Goal: Information Seeking & Learning: Find specific fact

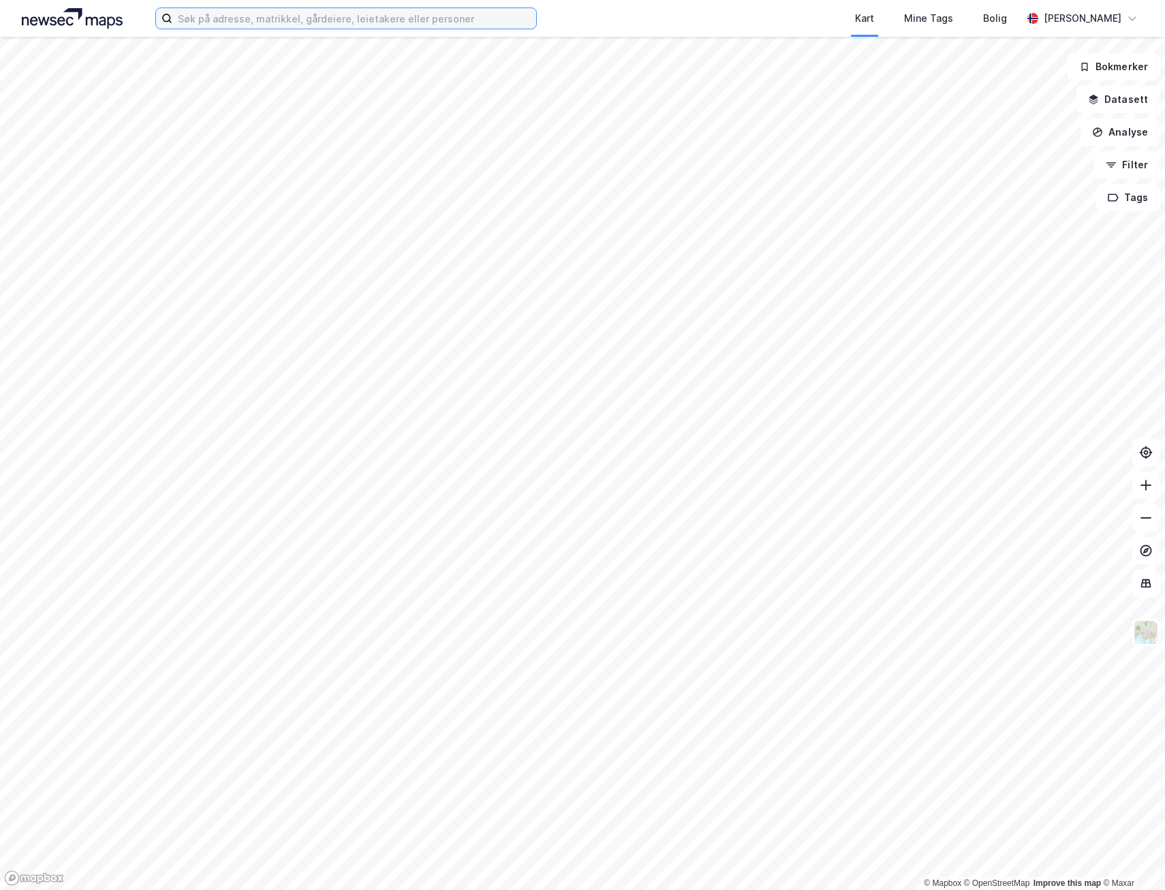
click at [258, 20] on input at bounding box center [354, 18] width 364 height 20
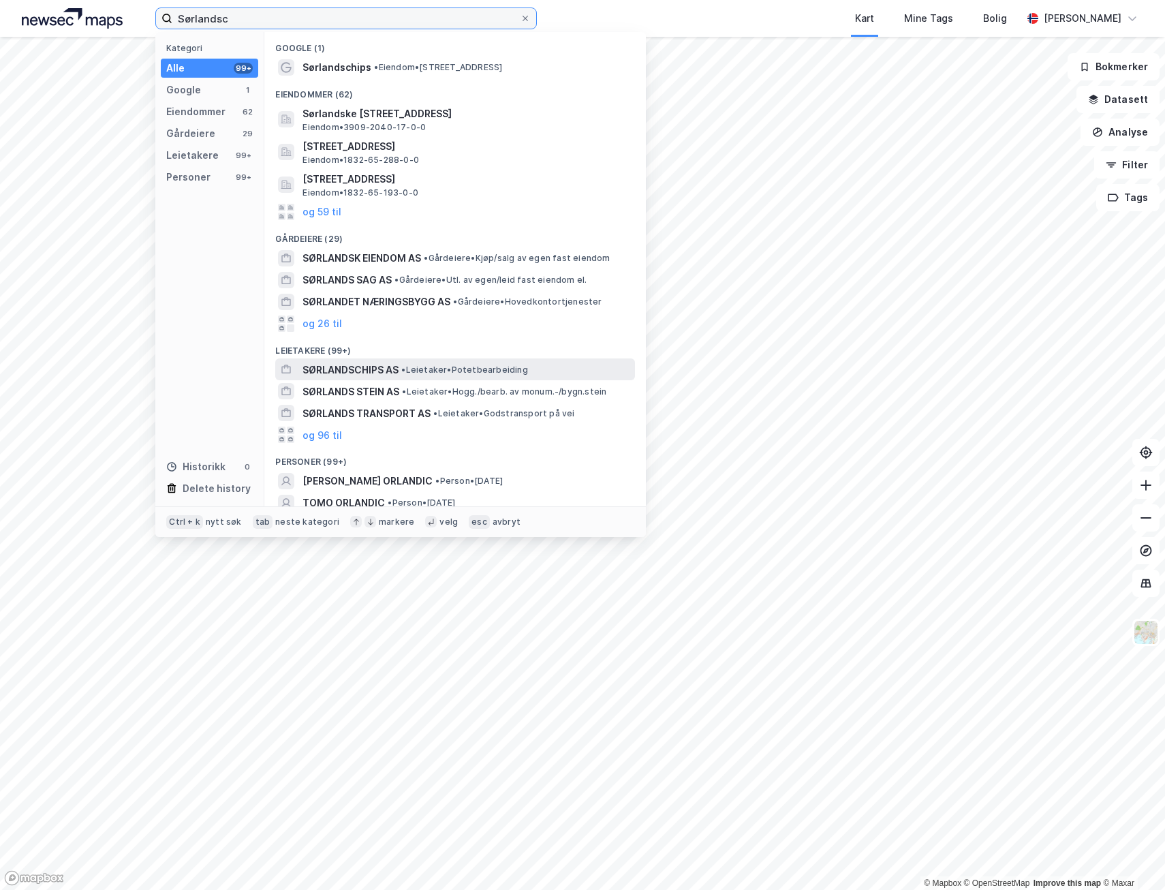
type input "Sørlandsc"
click at [367, 364] on span "SØRLANDSCHIPS AS" at bounding box center [351, 370] width 96 height 16
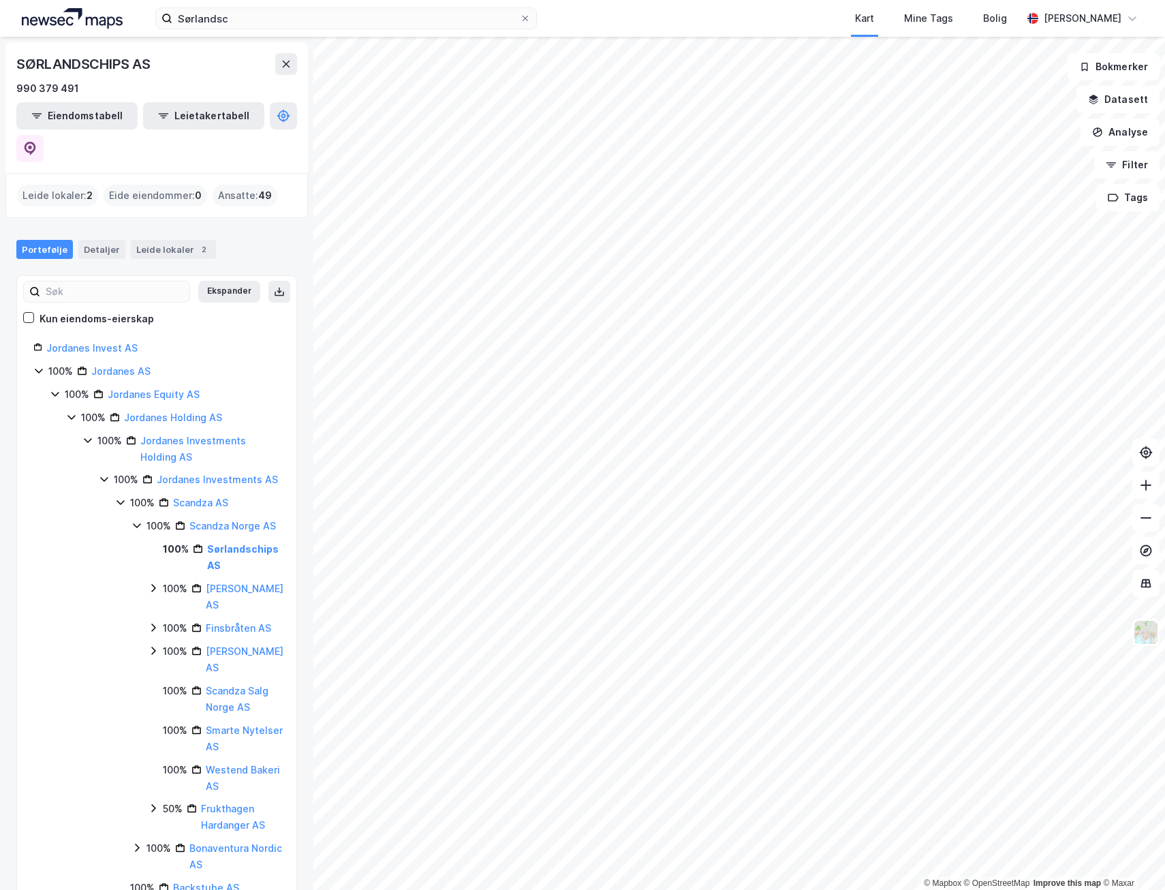
click at [37, 369] on icon at bounding box center [38, 371] width 7 height 5
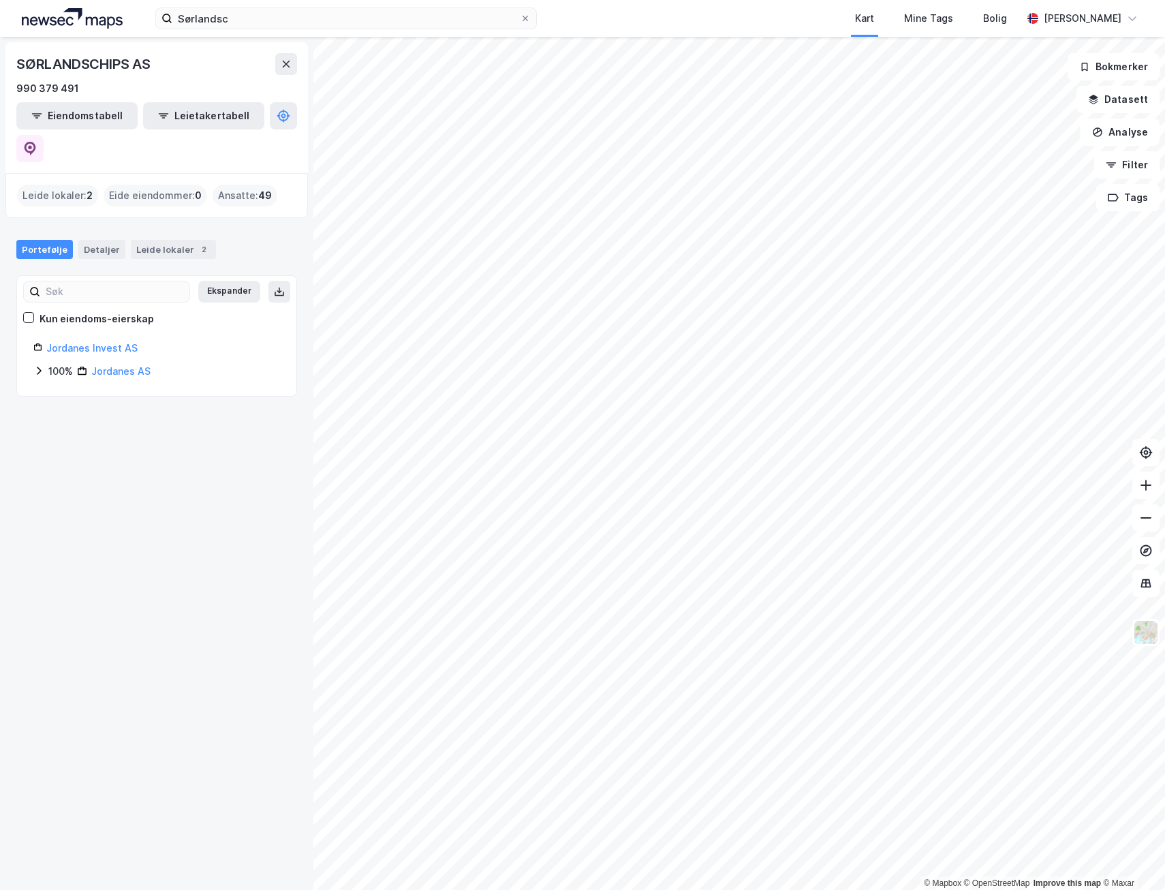
click at [37, 365] on icon at bounding box center [38, 370] width 11 height 11
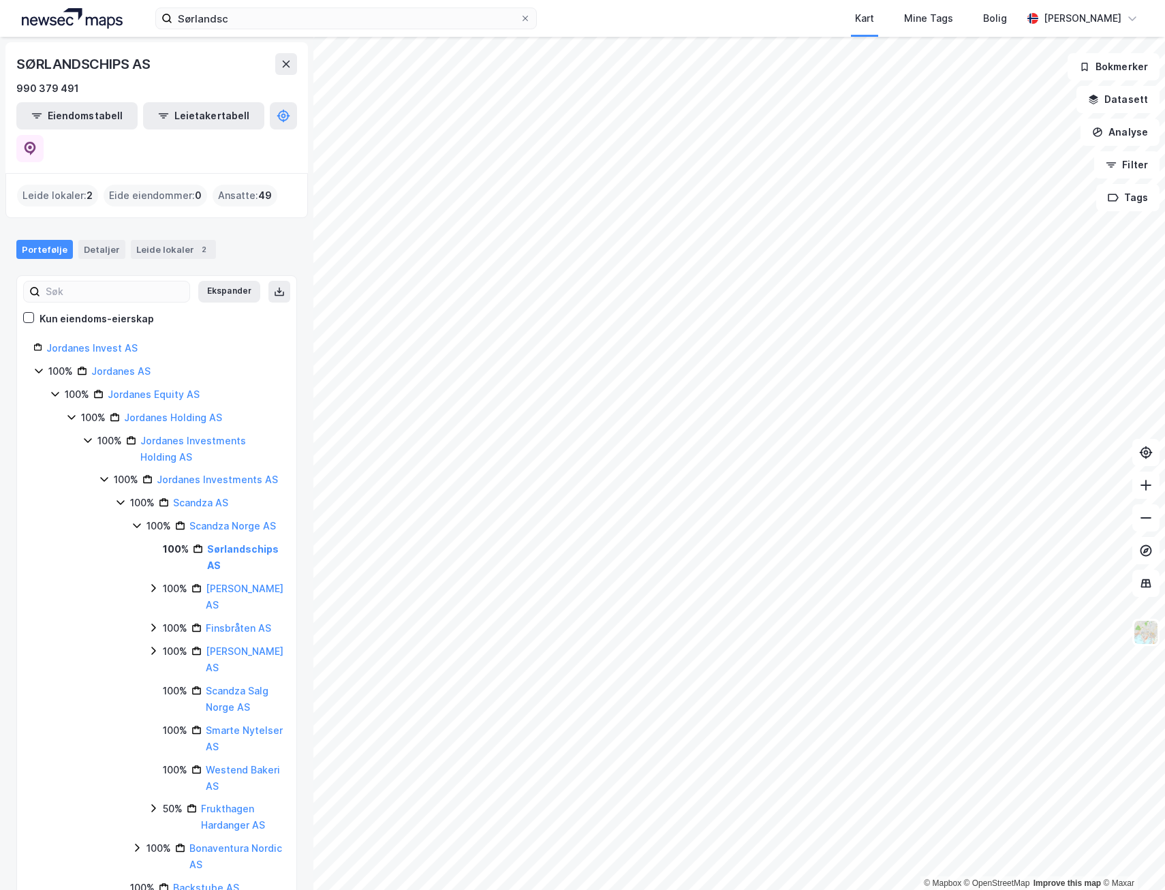
click at [72, 412] on icon at bounding box center [71, 417] width 11 height 11
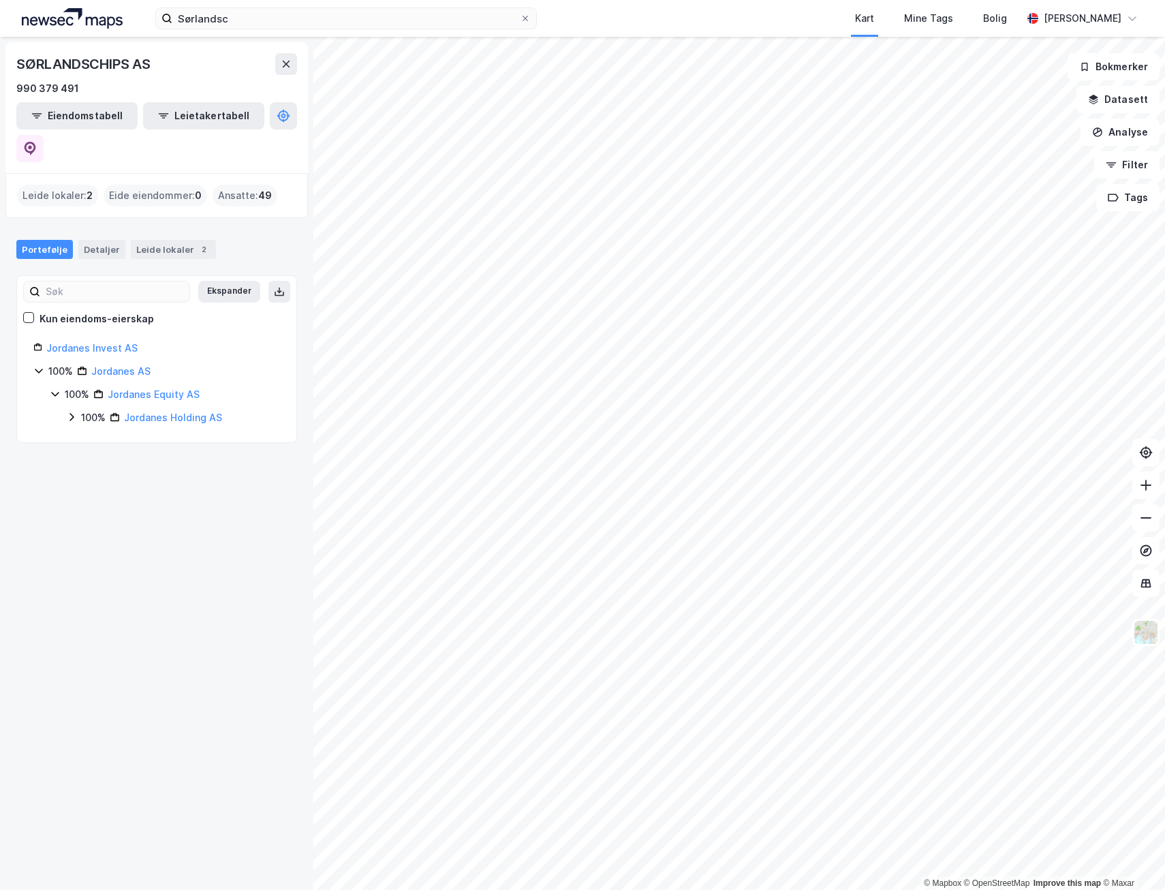
click at [72, 412] on icon at bounding box center [71, 417] width 11 height 11
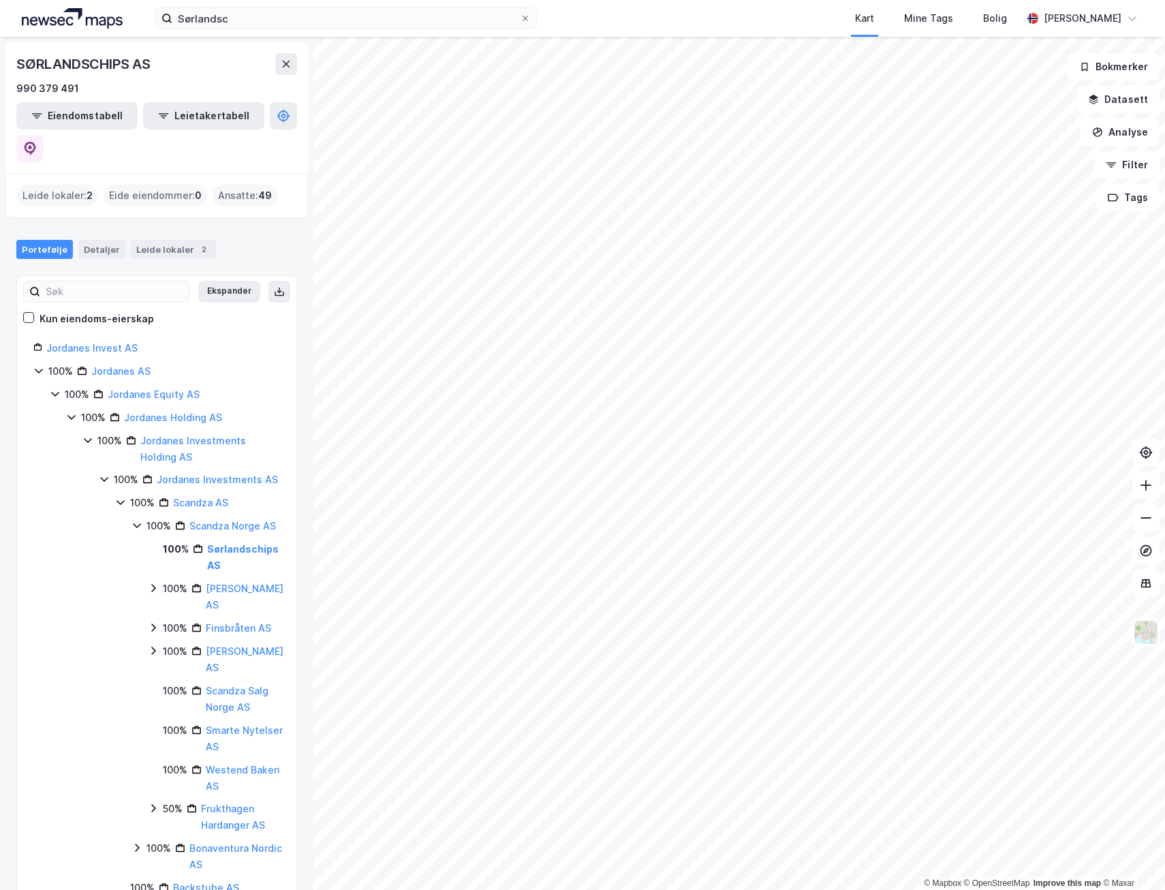
click at [86, 435] on icon at bounding box center [87, 440] width 11 height 11
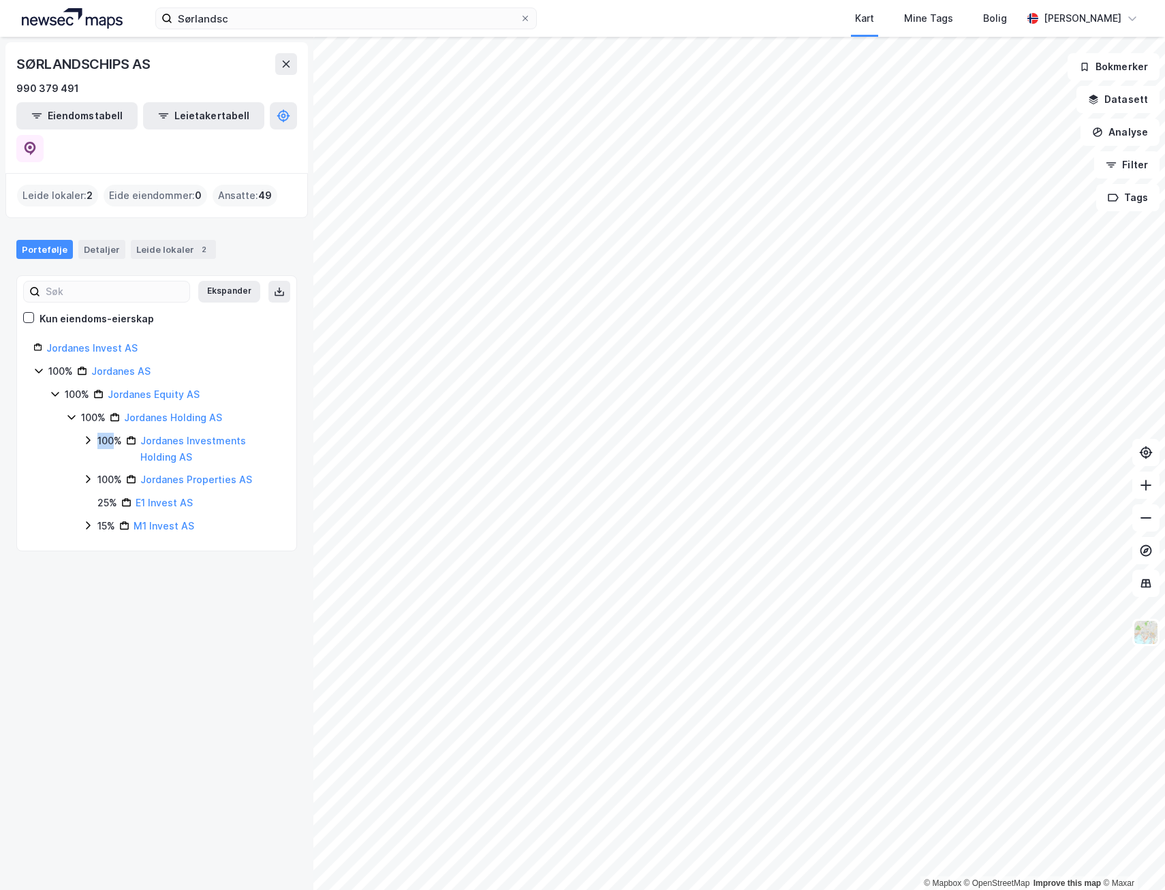
click at [86, 435] on icon at bounding box center [87, 440] width 11 height 11
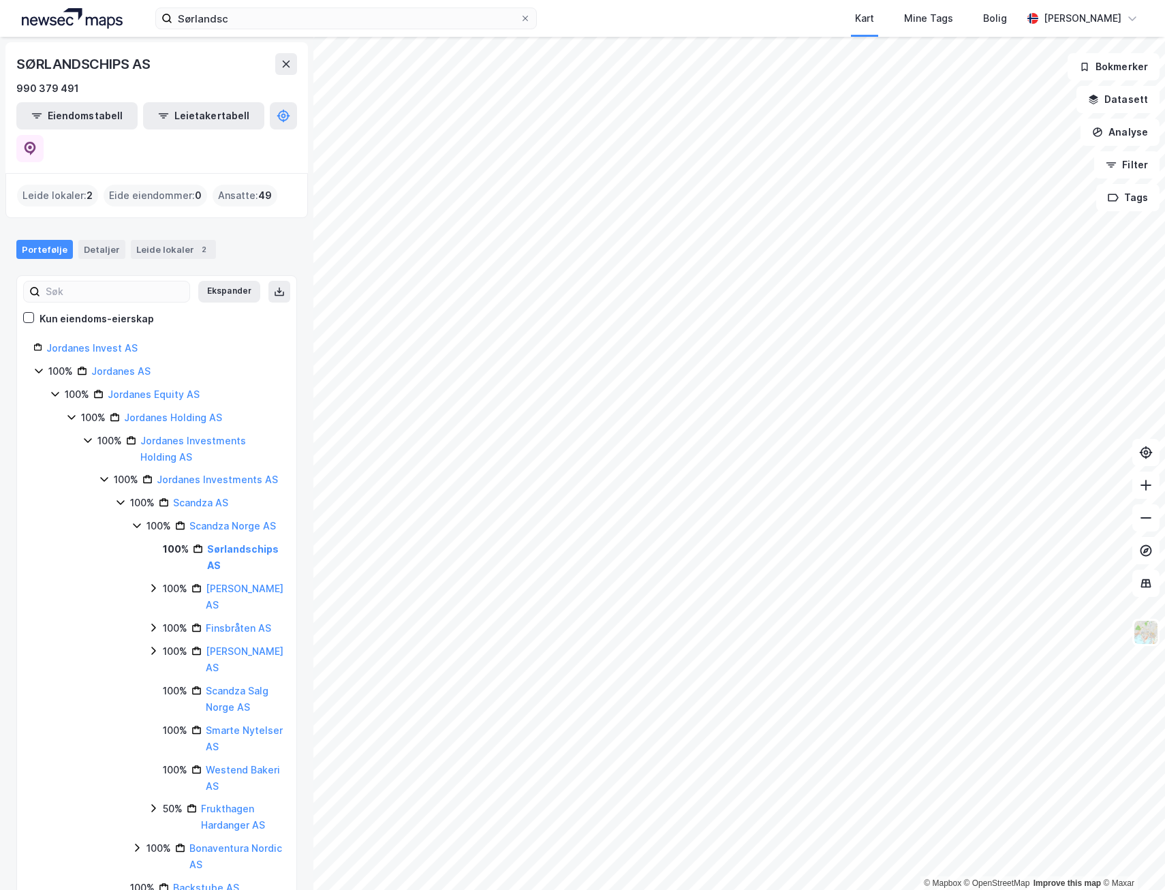
drag, startPoint x: 86, startPoint y: 410, endPoint x: 105, endPoint y: 446, distance: 40.9
click at [105, 474] on icon at bounding box center [104, 479] width 11 height 11
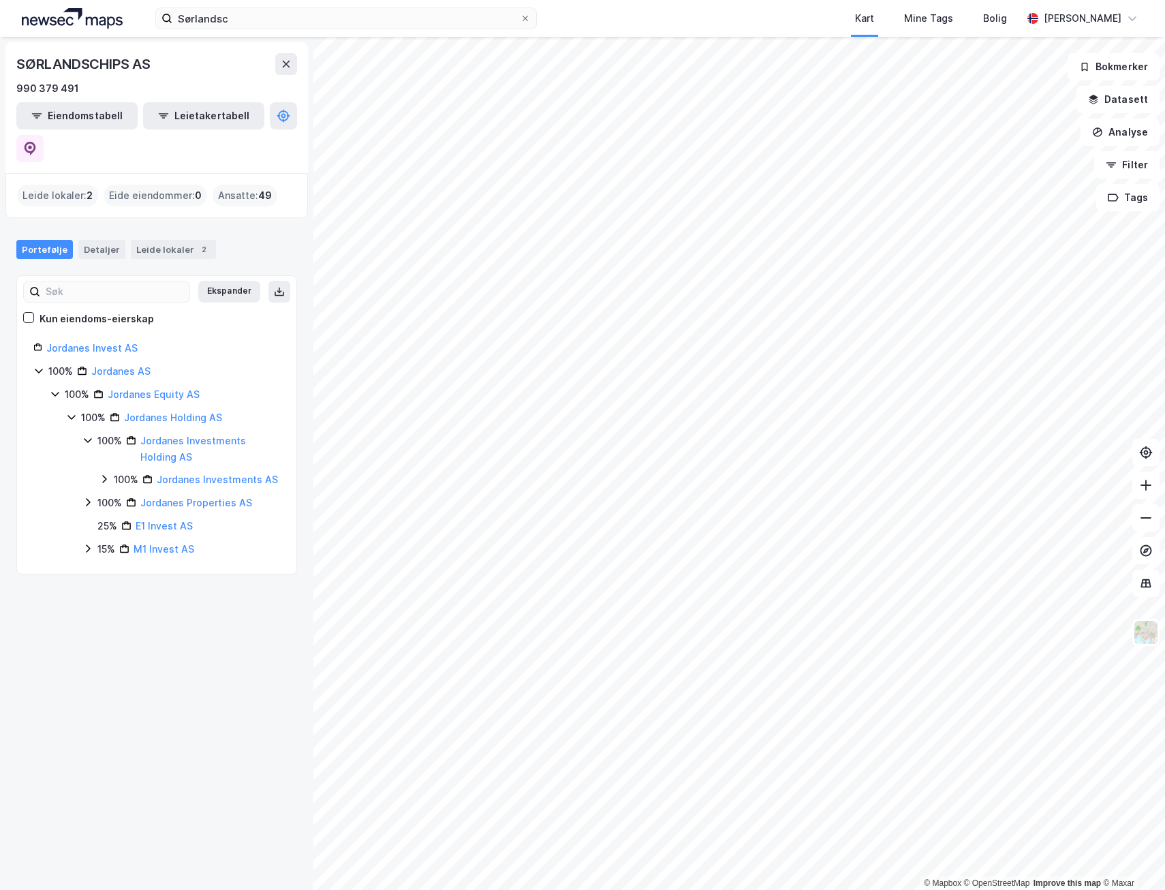
click at [105, 476] on icon at bounding box center [104, 480] width 4 height 8
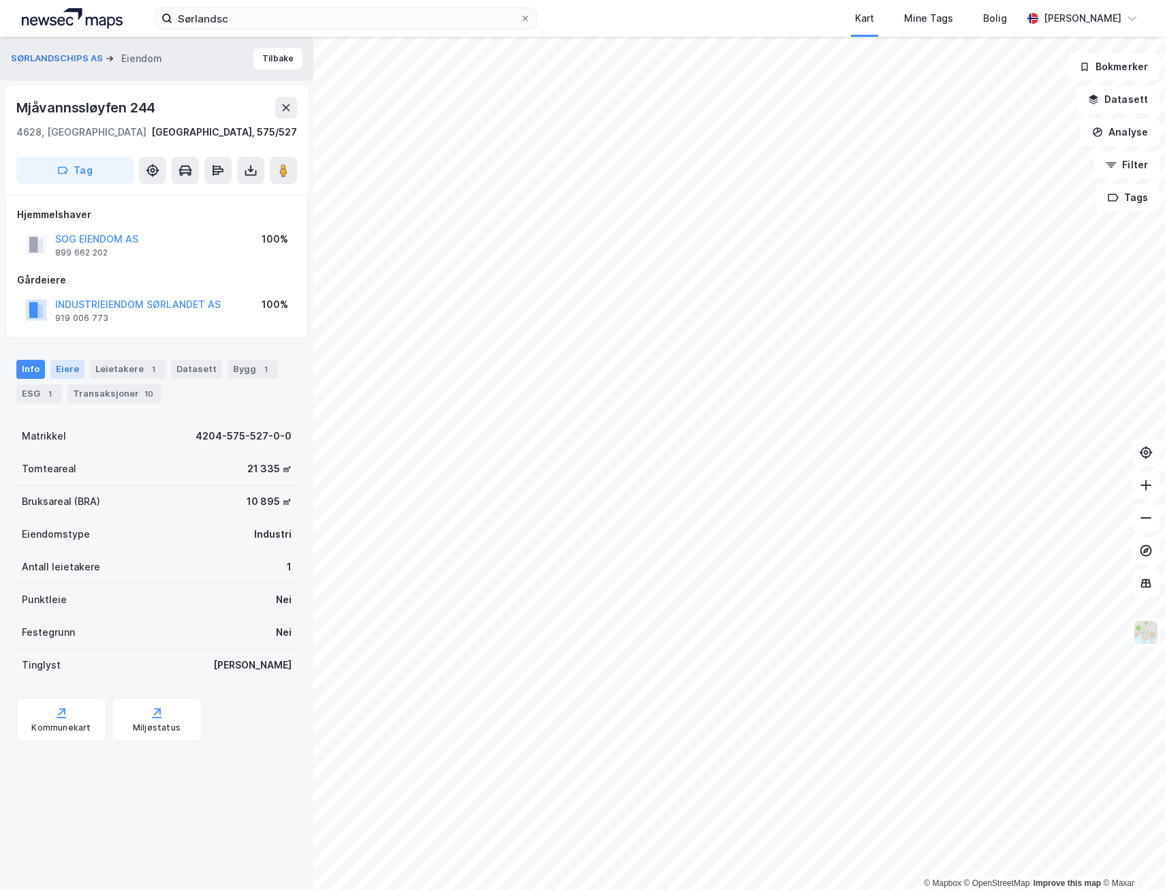
click at [65, 366] on div "Eiere" at bounding box center [67, 369] width 34 height 19
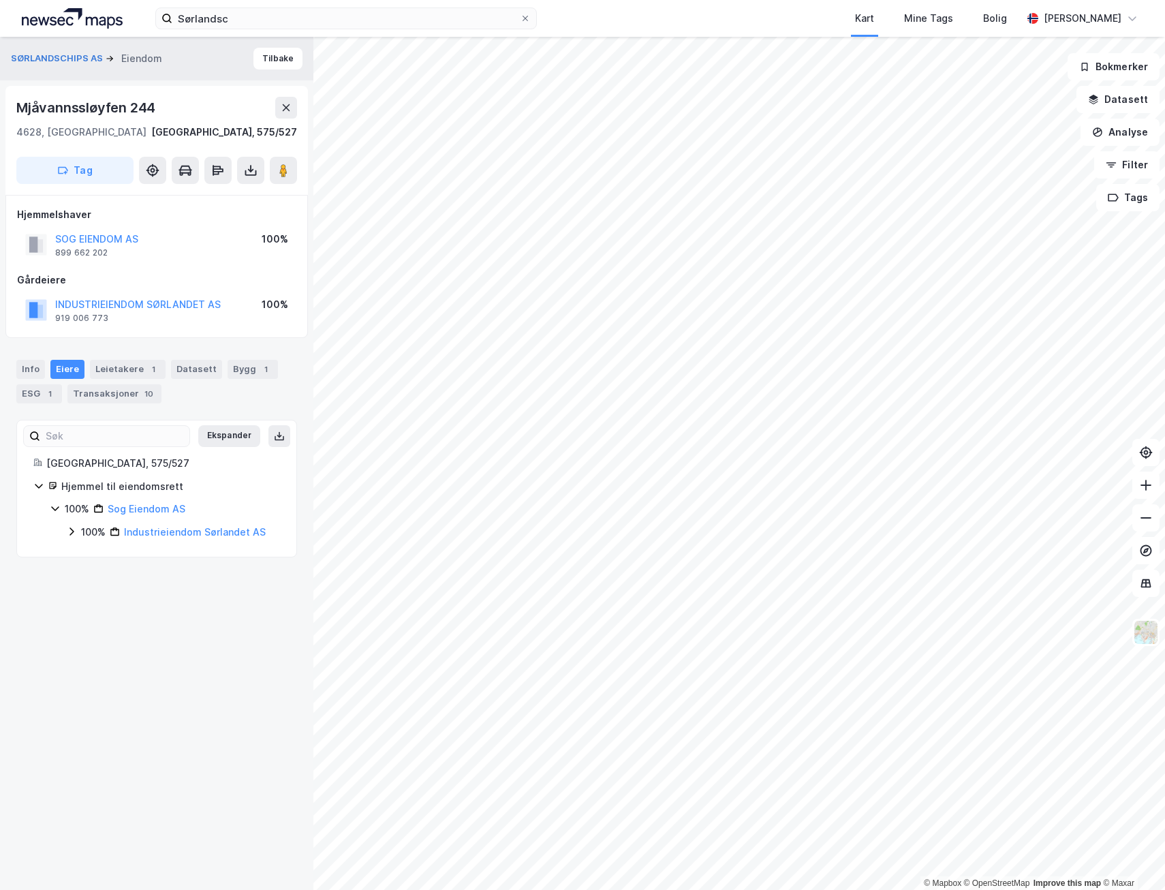
click at [72, 536] on icon at bounding box center [71, 531] width 11 height 11
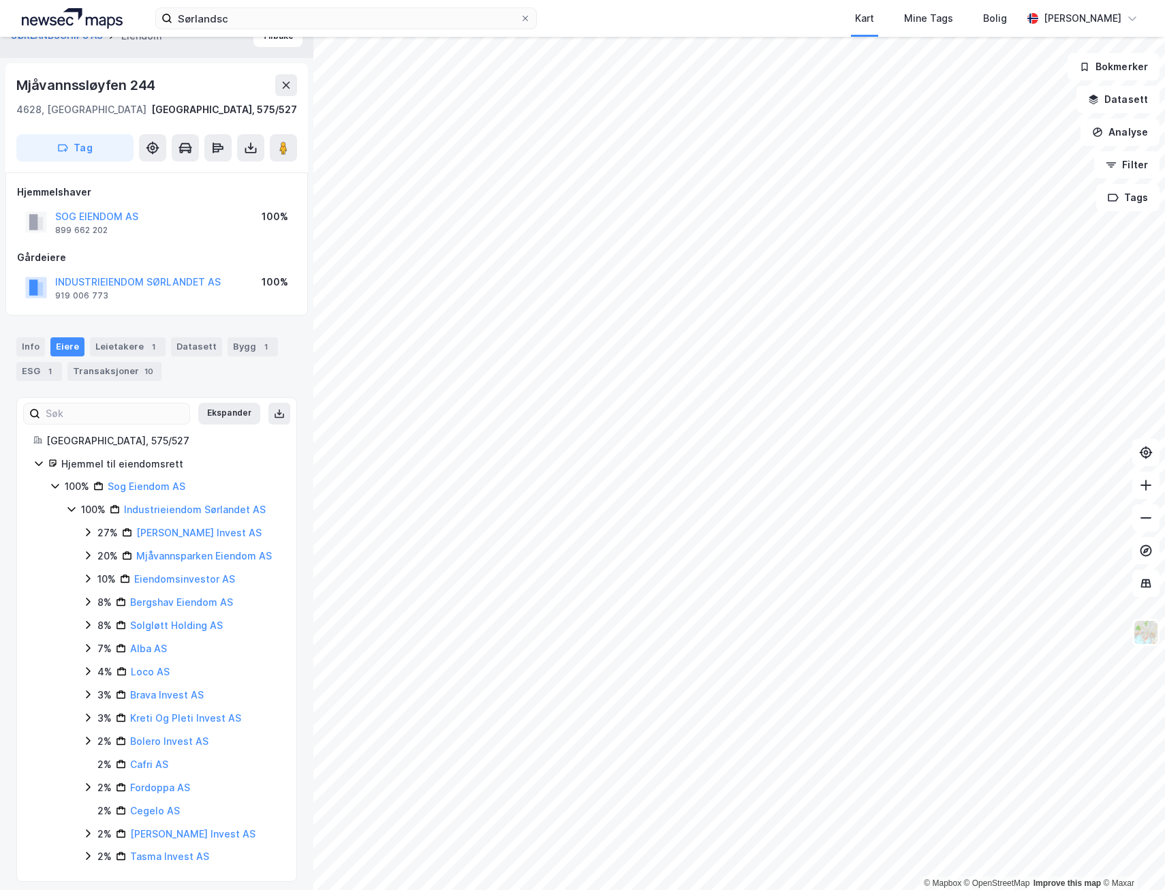
scroll to position [31, 0]
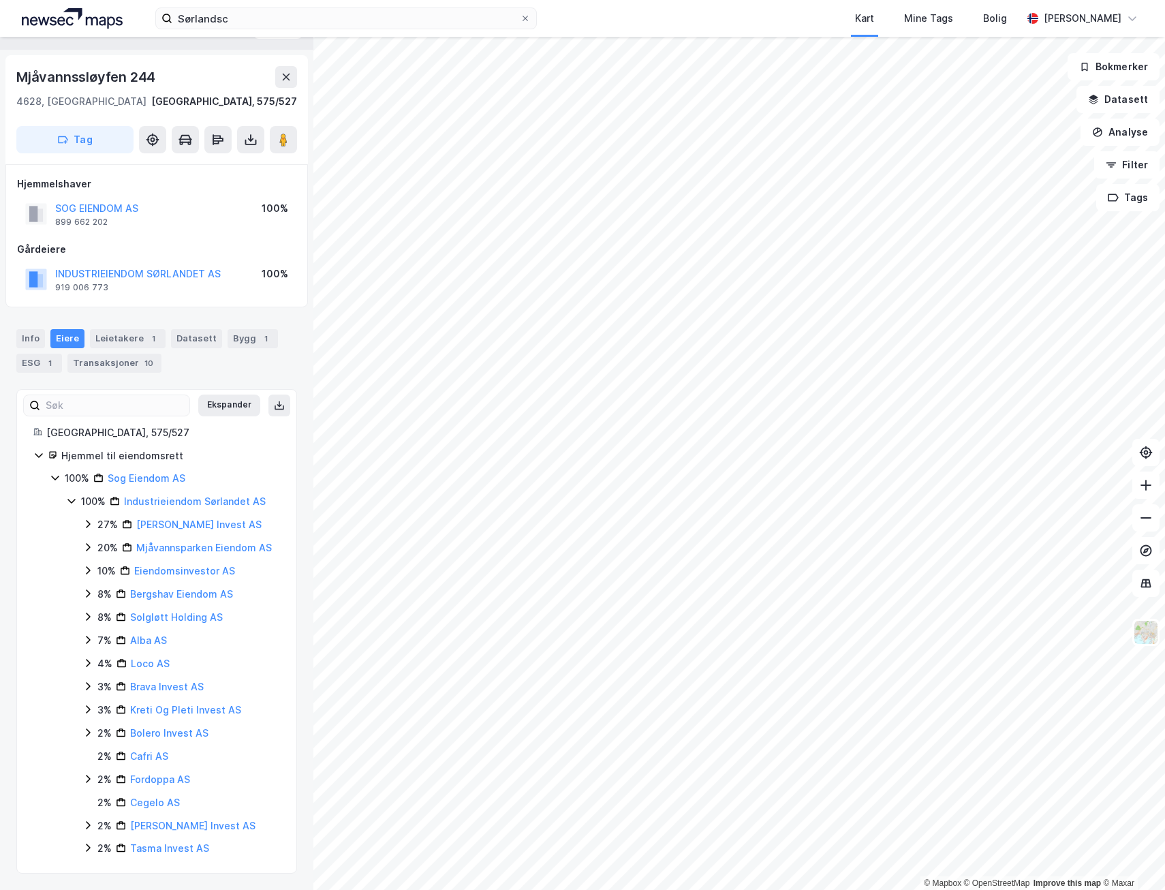
click at [87, 526] on icon at bounding box center [87, 524] width 11 height 11
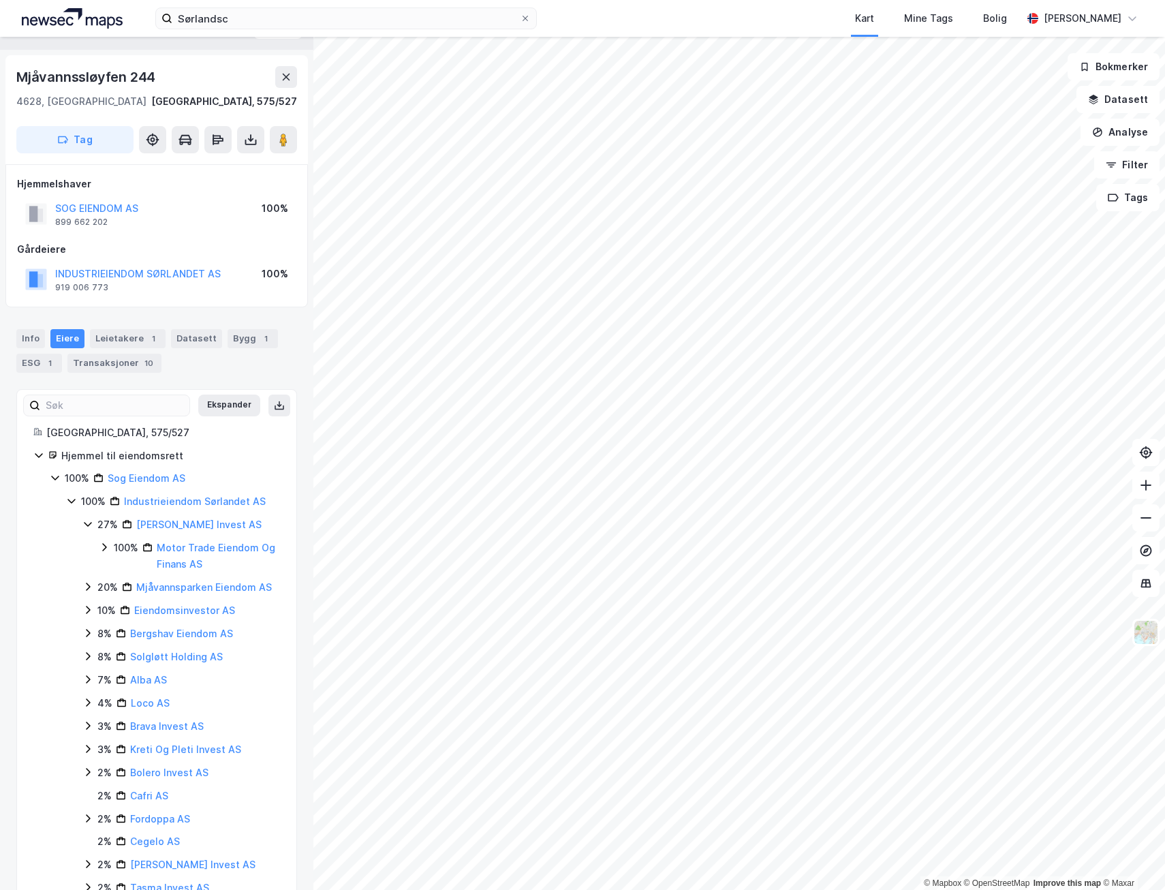
click at [85, 588] on icon at bounding box center [87, 586] width 11 height 11
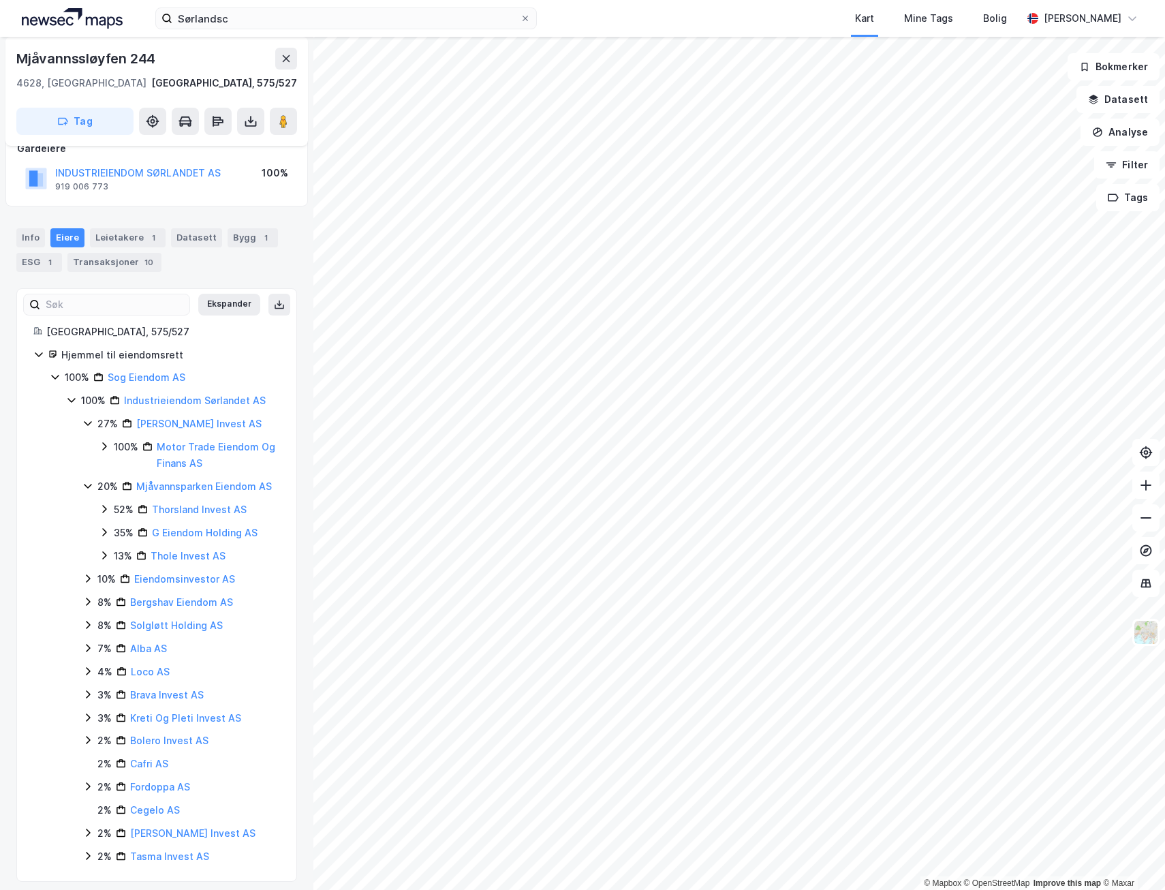
scroll to position [140, 0]
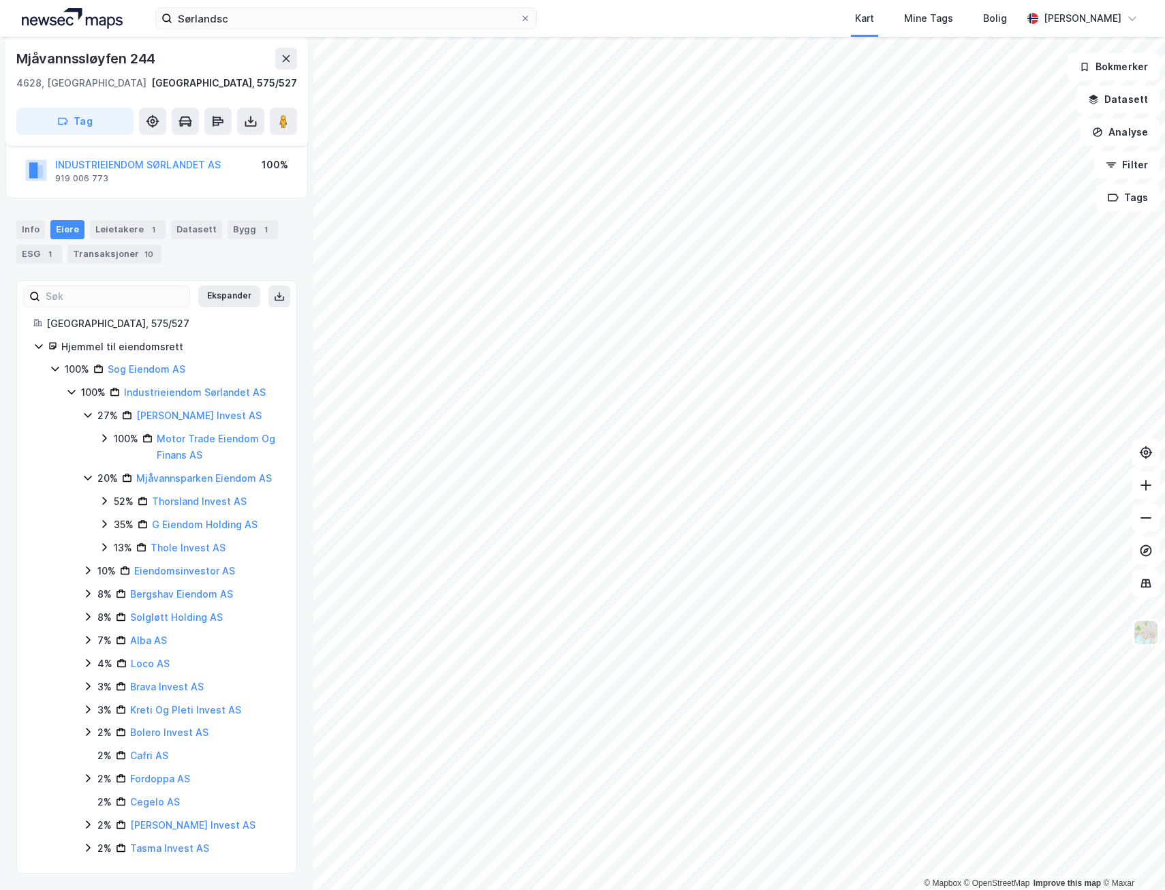
click at [85, 568] on icon at bounding box center [87, 570] width 11 height 11
click at [85, 617] on icon at bounding box center [87, 616] width 11 height 11
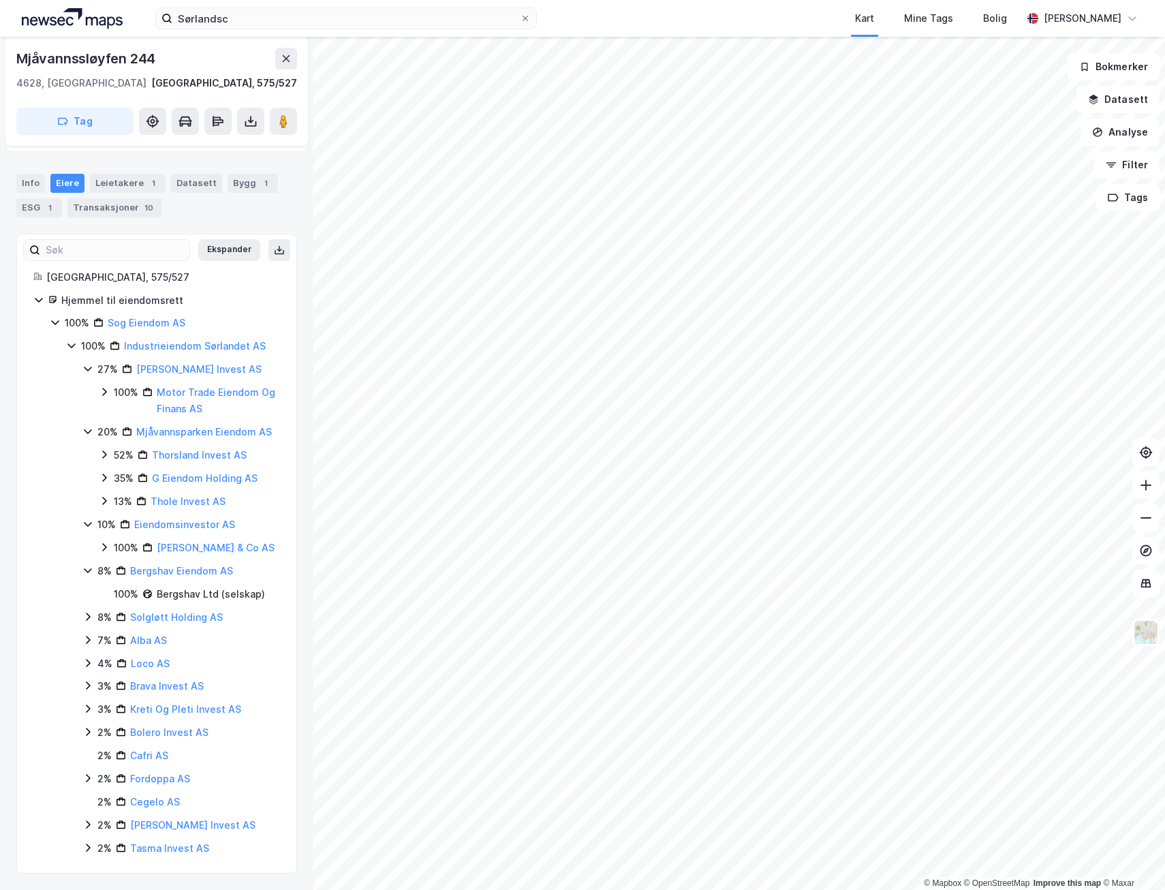
click at [87, 615] on icon at bounding box center [87, 616] width 11 height 11
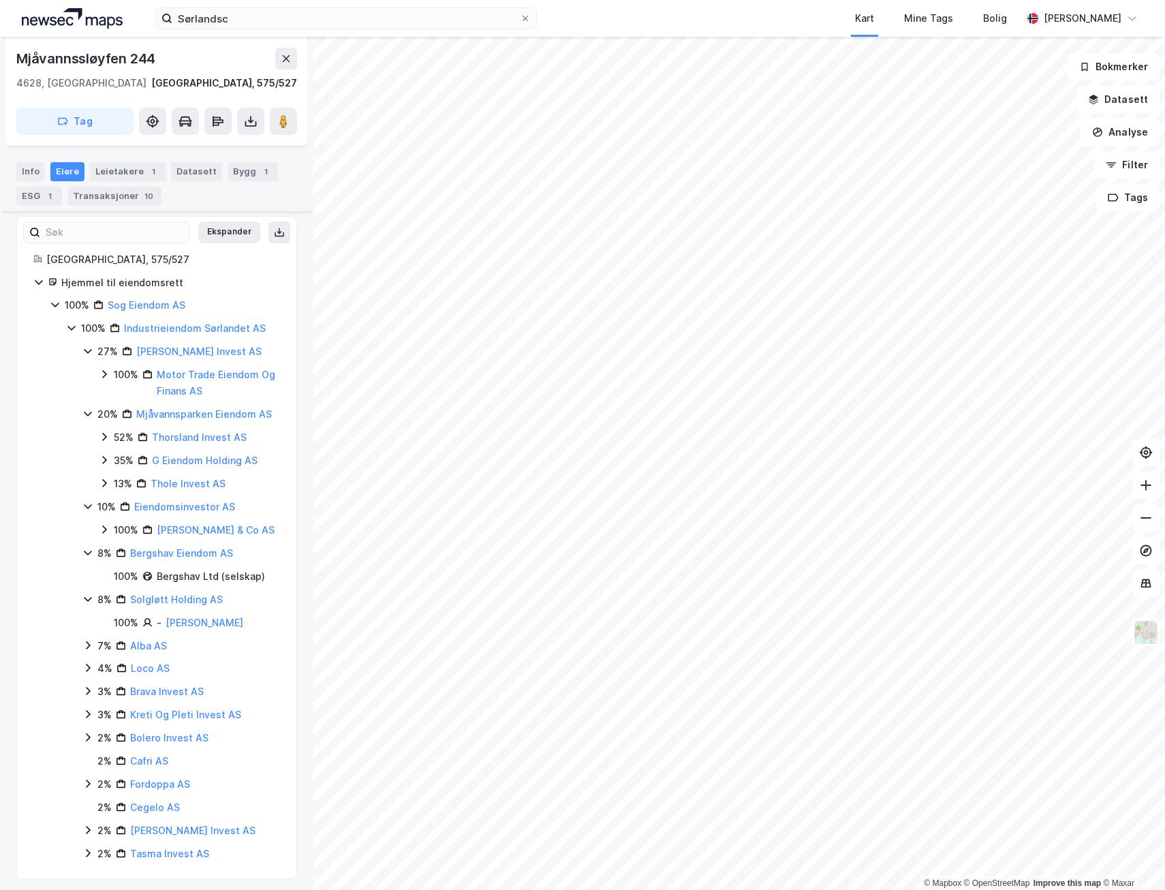
scroll to position [209, 0]
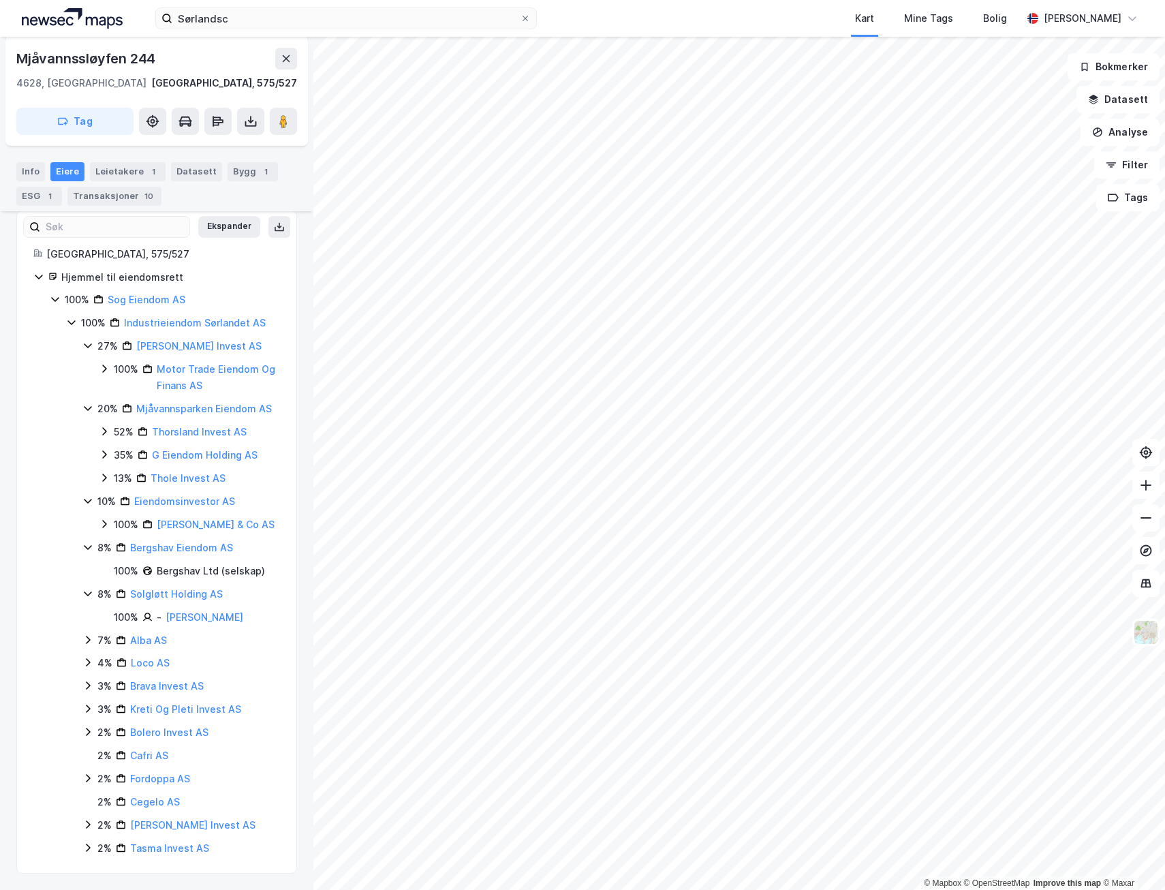
click at [86, 639] on icon at bounding box center [87, 639] width 11 height 11
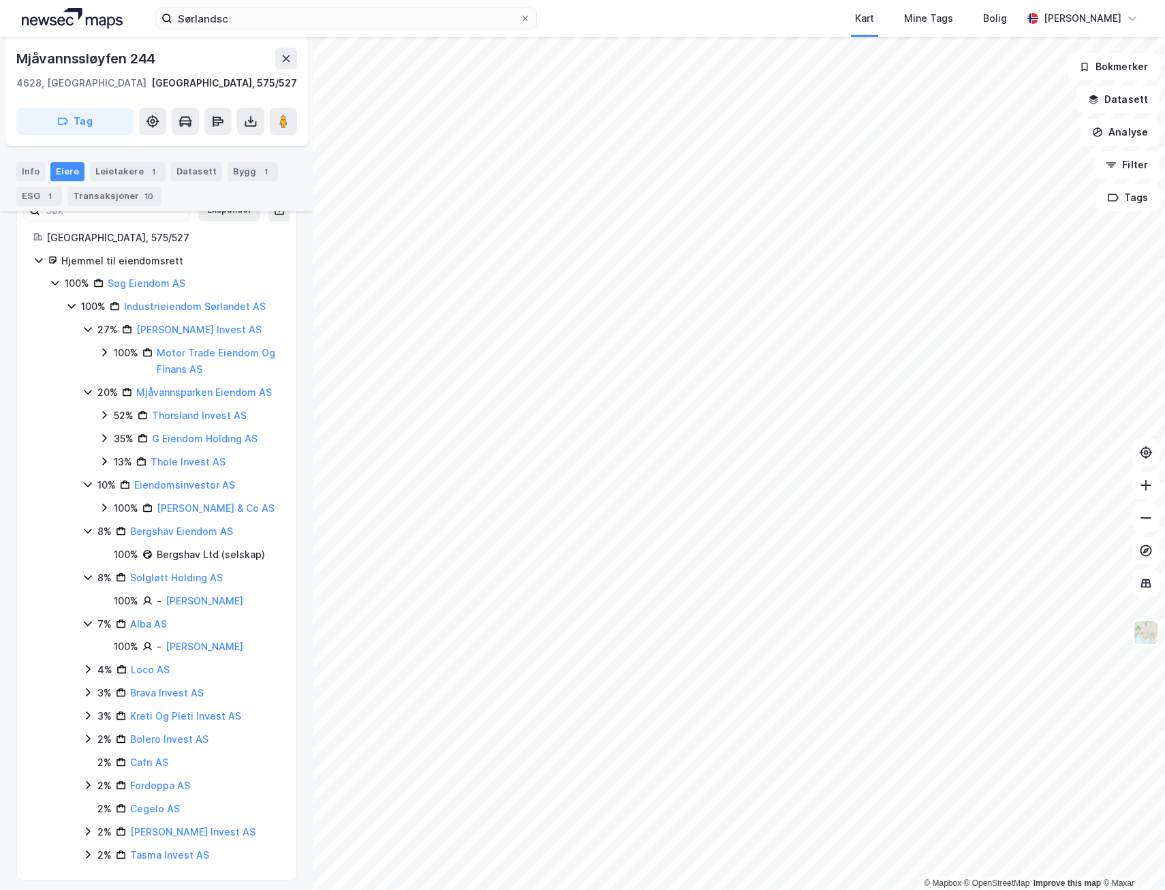
scroll to position [232, 0]
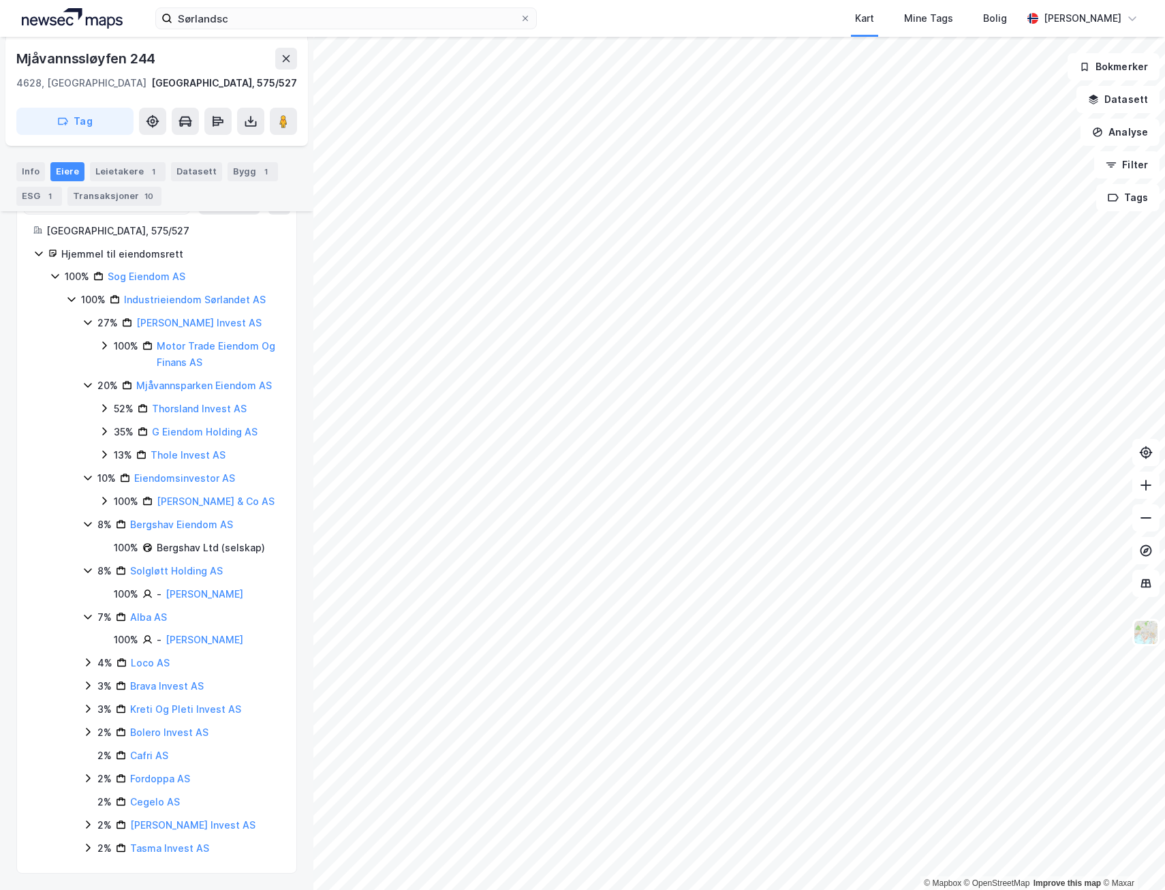
click at [87, 665] on icon at bounding box center [88, 663] width 4 height 8
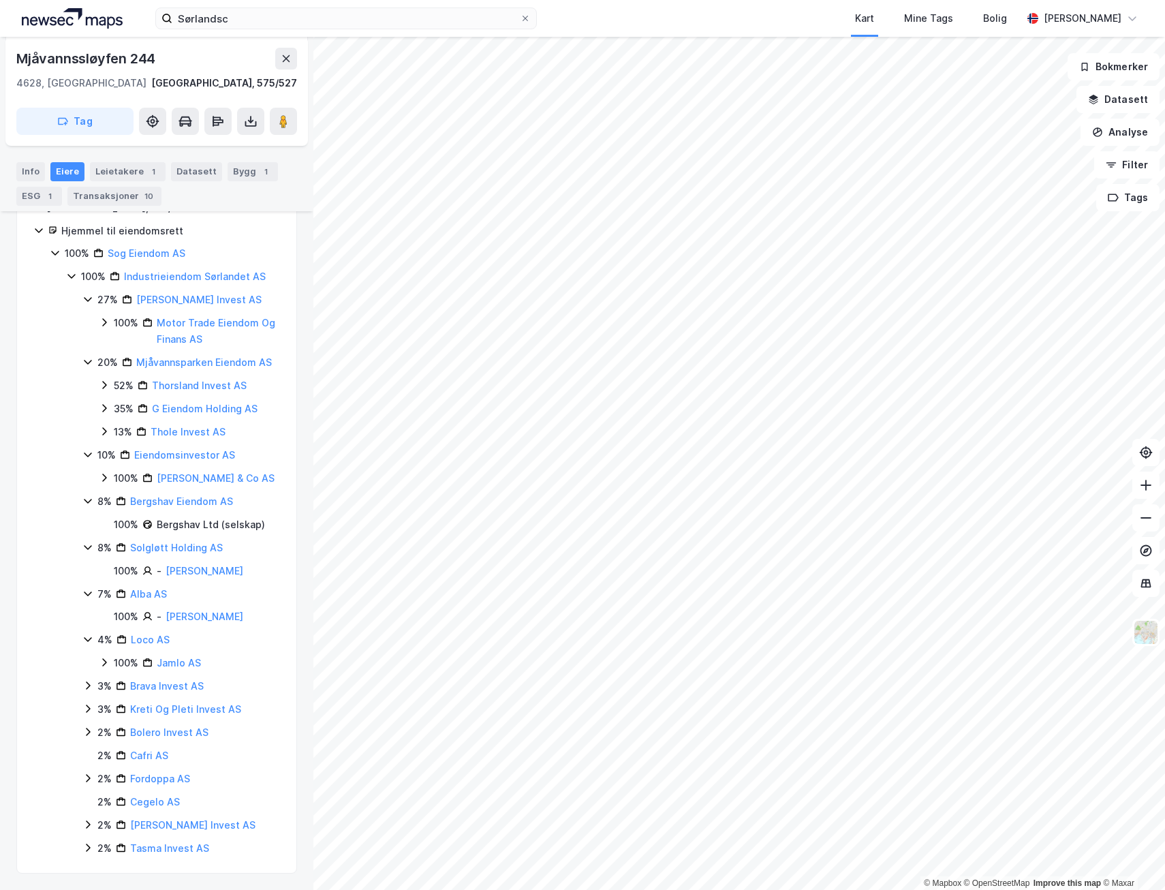
click at [91, 684] on icon at bounding box center [87, 685] width 11 height 11
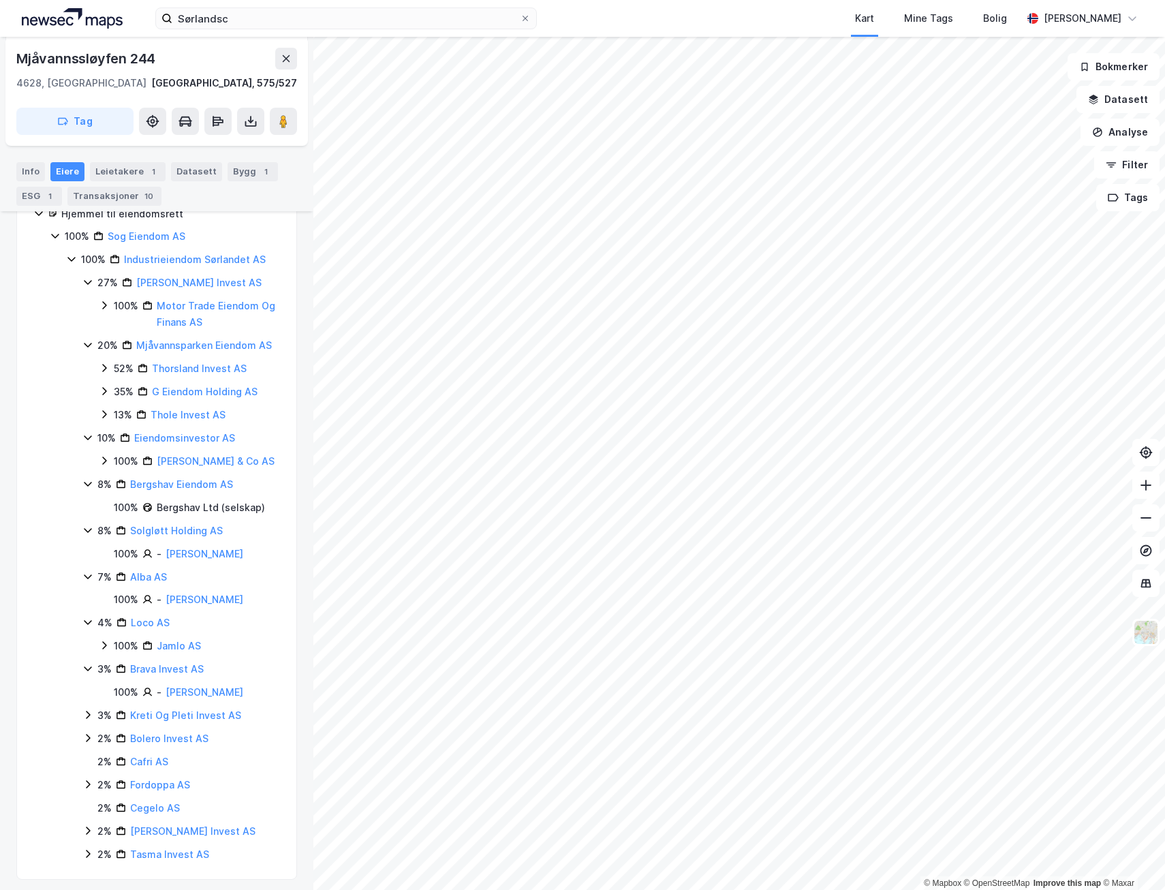
scroll to position [279, 0]
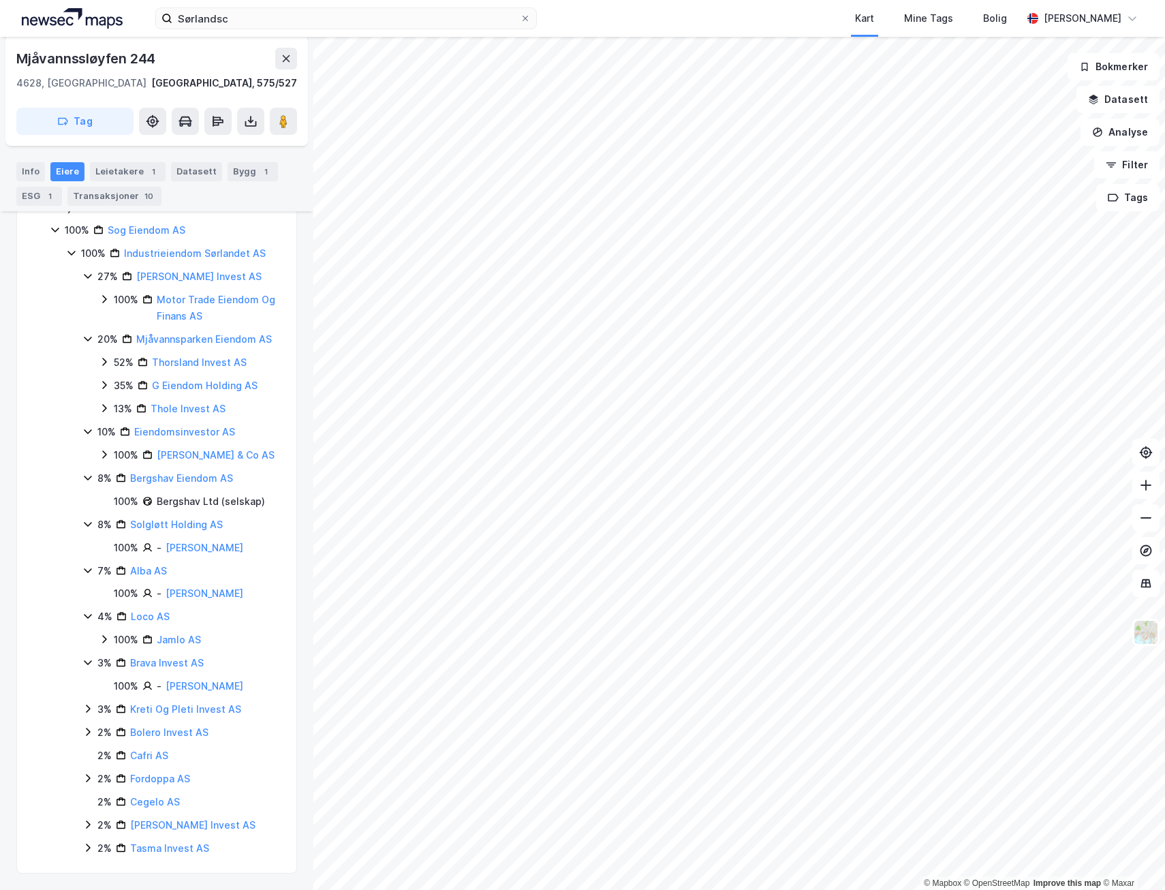
click at [89, 711] on icon at bounding box center [88, 709] width 4 height 8
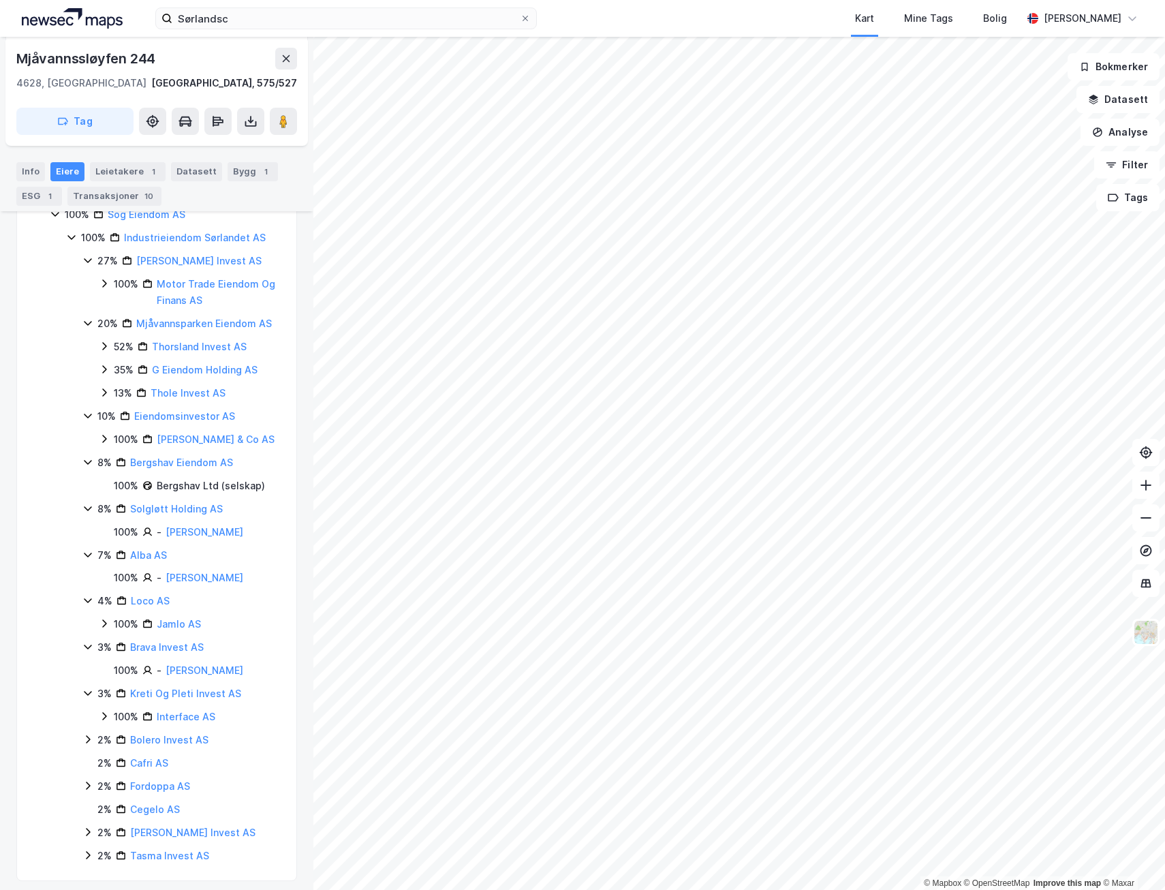
scroll to position [302, 0]
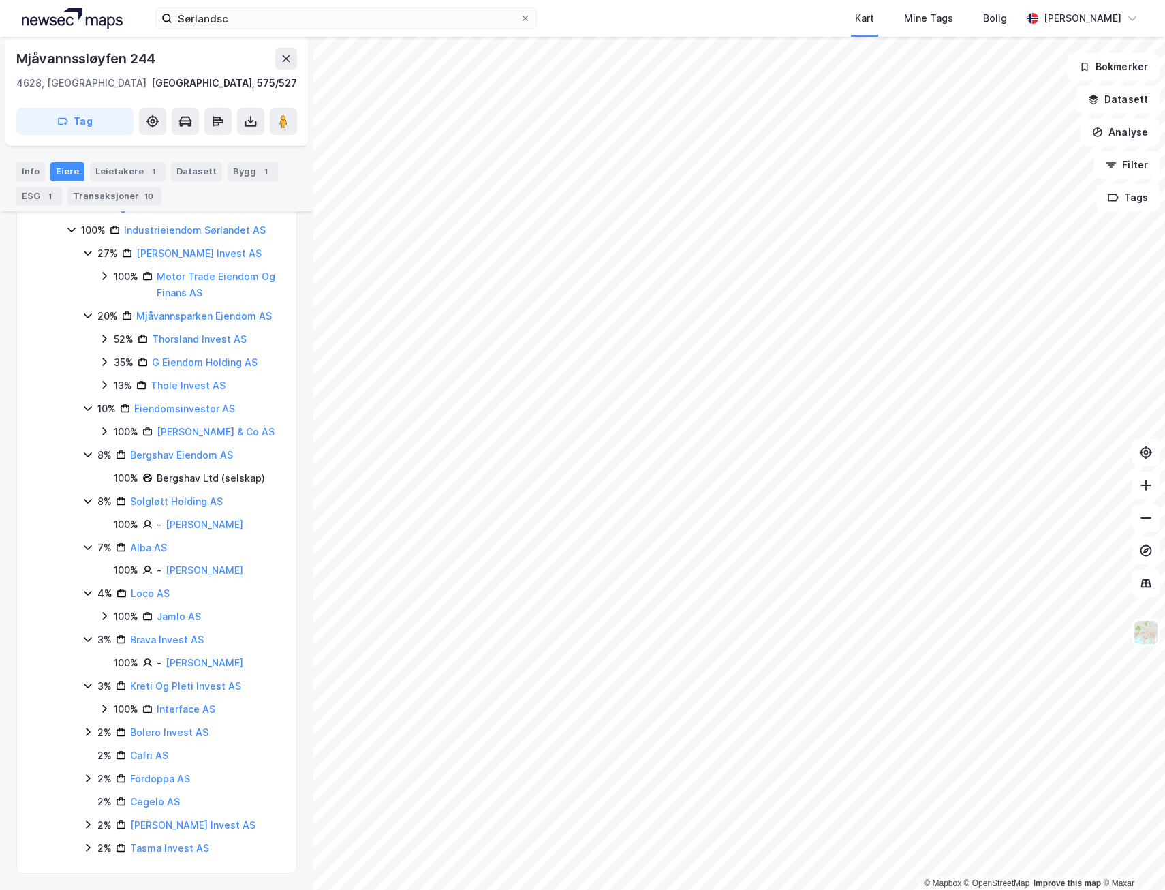
click at [91, 735] on icon at bounding box center [87, 731] width 11 height 11
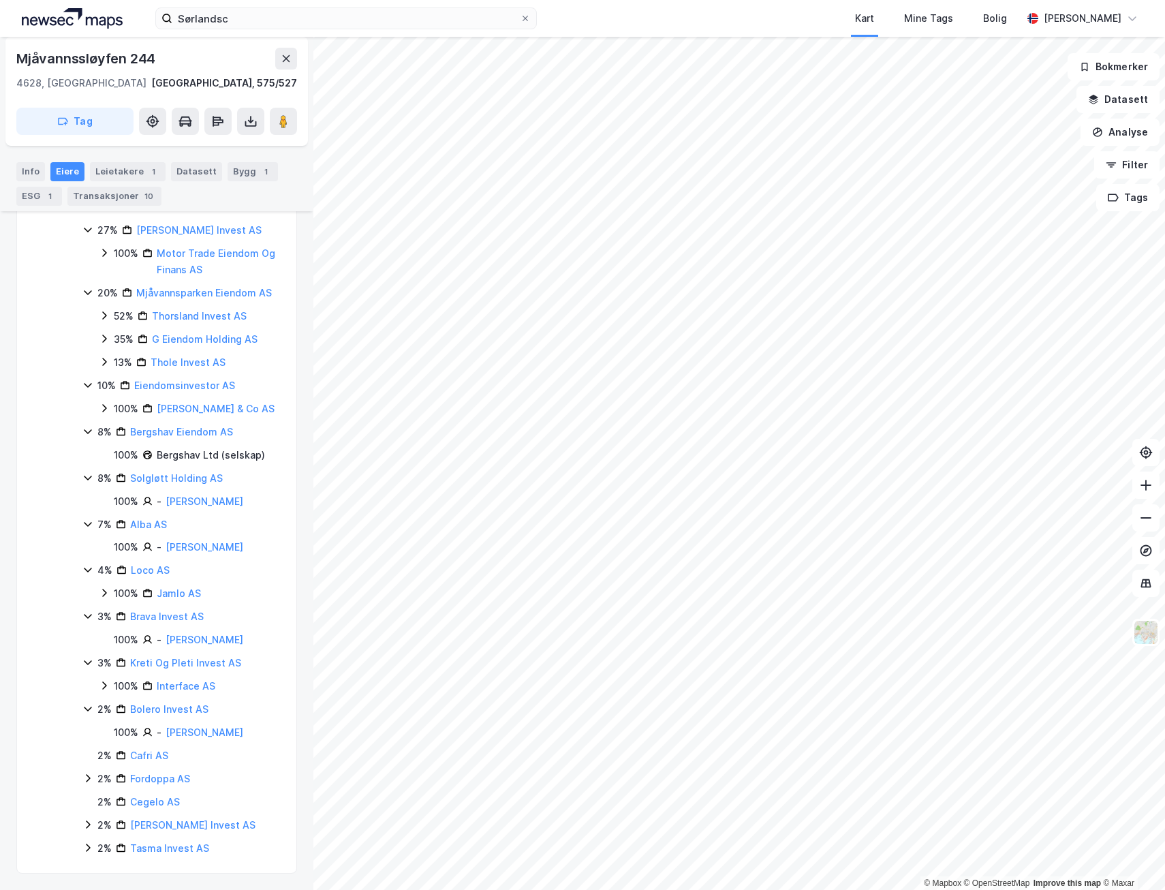
click at [86, 774] on icon at bounding box center [87, 778] width 11 height 11
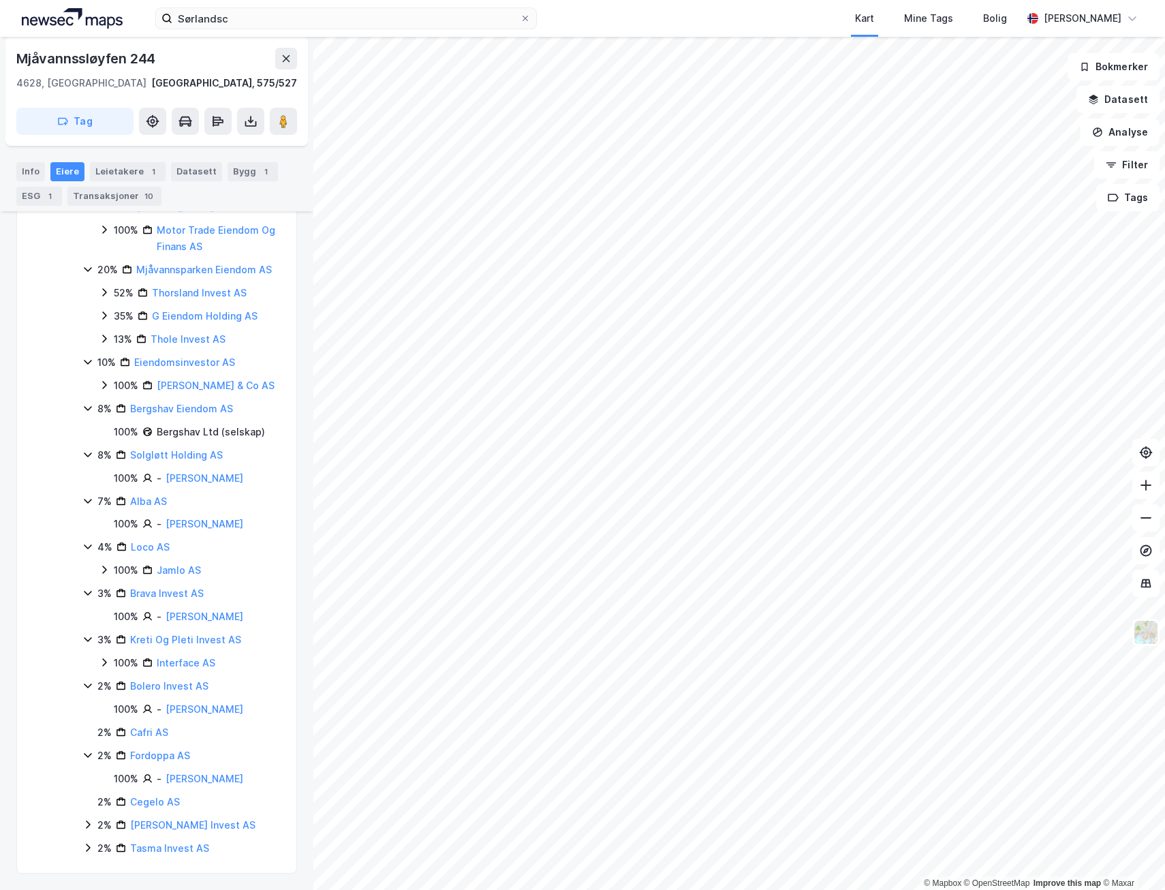
scroll to position [364, 0]
click at [85, 825] on icon at bounding box center [87, 824] width 11 height 11
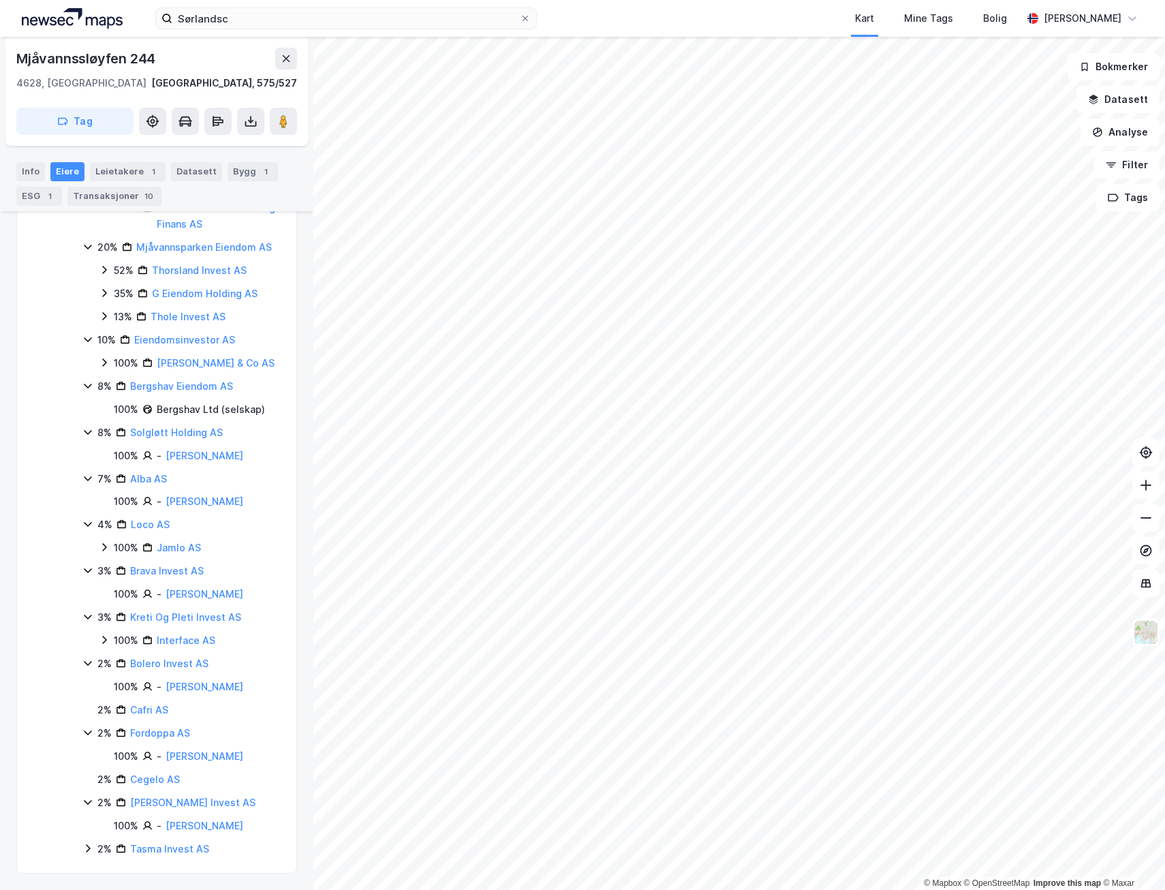
scroll to position [387, 0]
click at [90, 848] on icon at bounding box center [88, 848] width 4 height 8
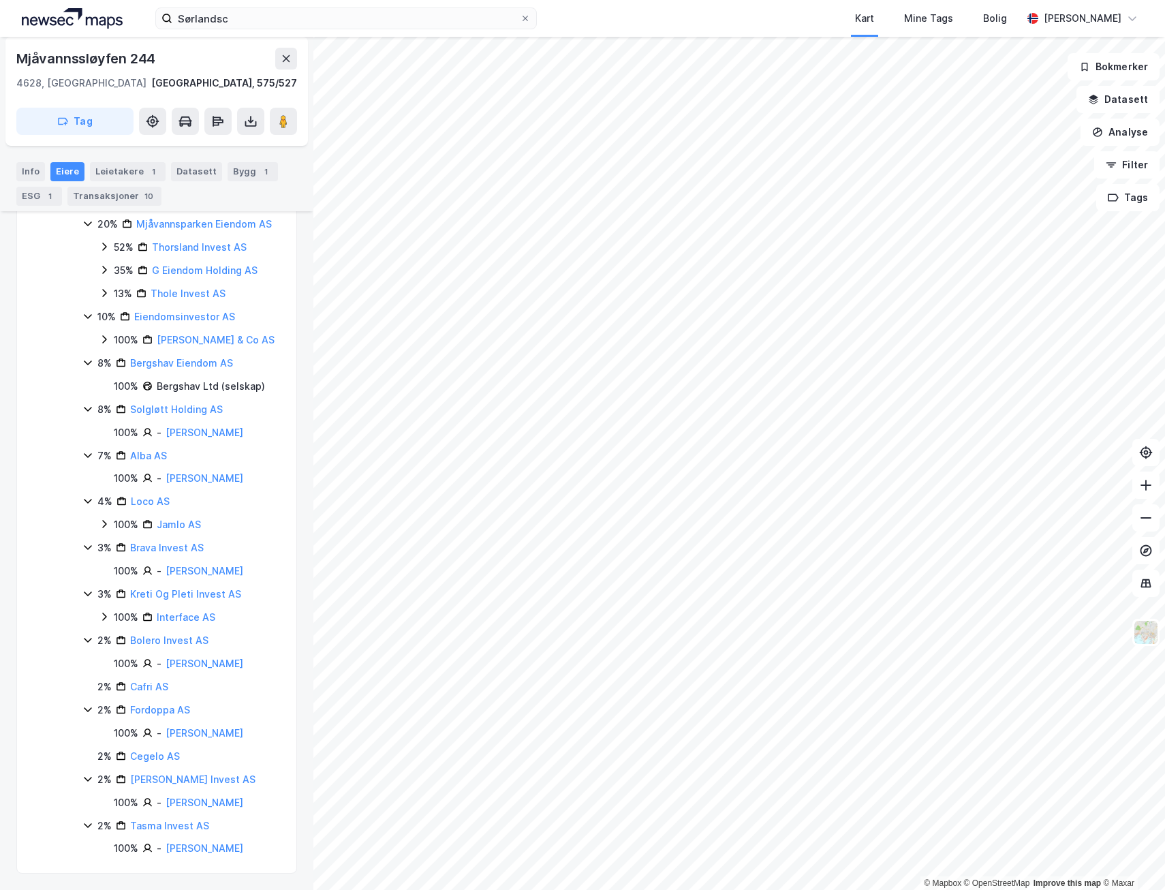
scroll to position [427, 0]
click at [174, 774] on link "[PERSON_NAME] Invest AS" at bounding box center [192, 780] width 125 height 12
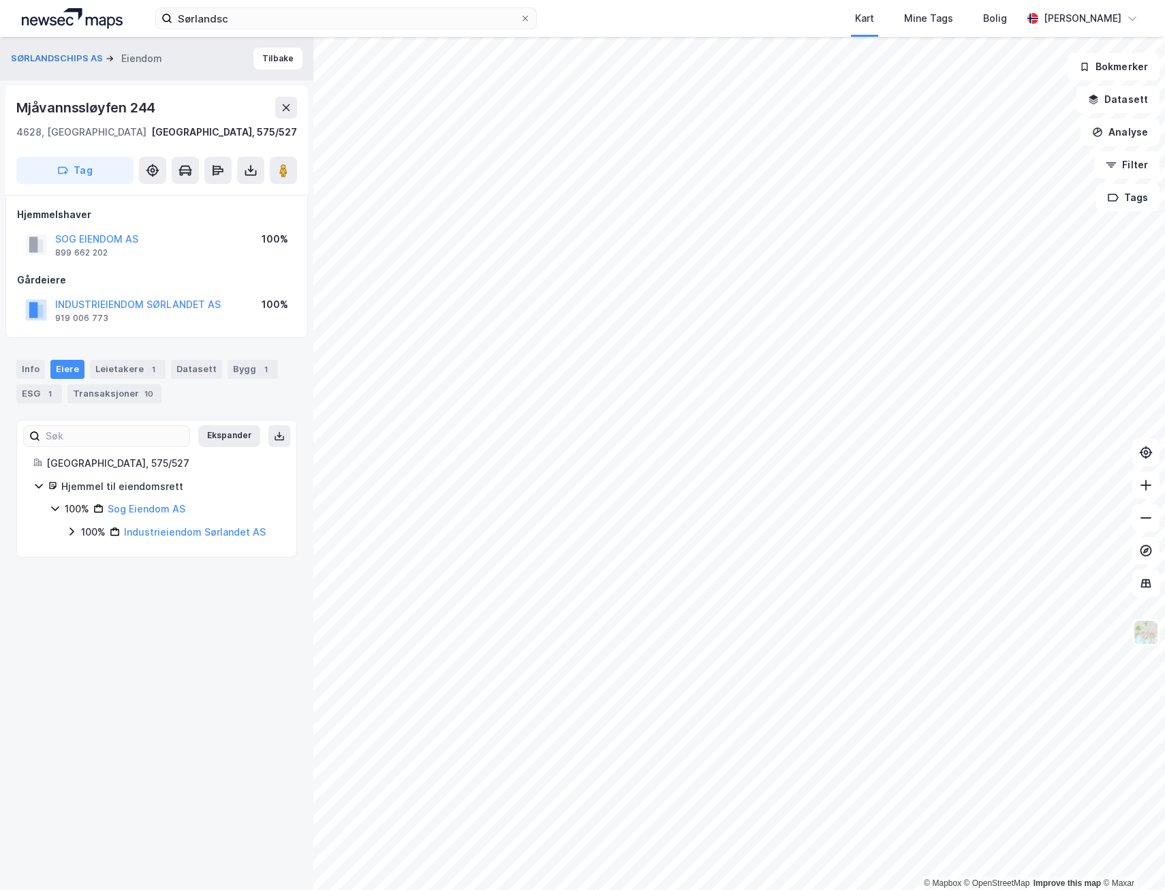
click at [70, 532] on icon at bounding box center [71, 531] width 11 height 11
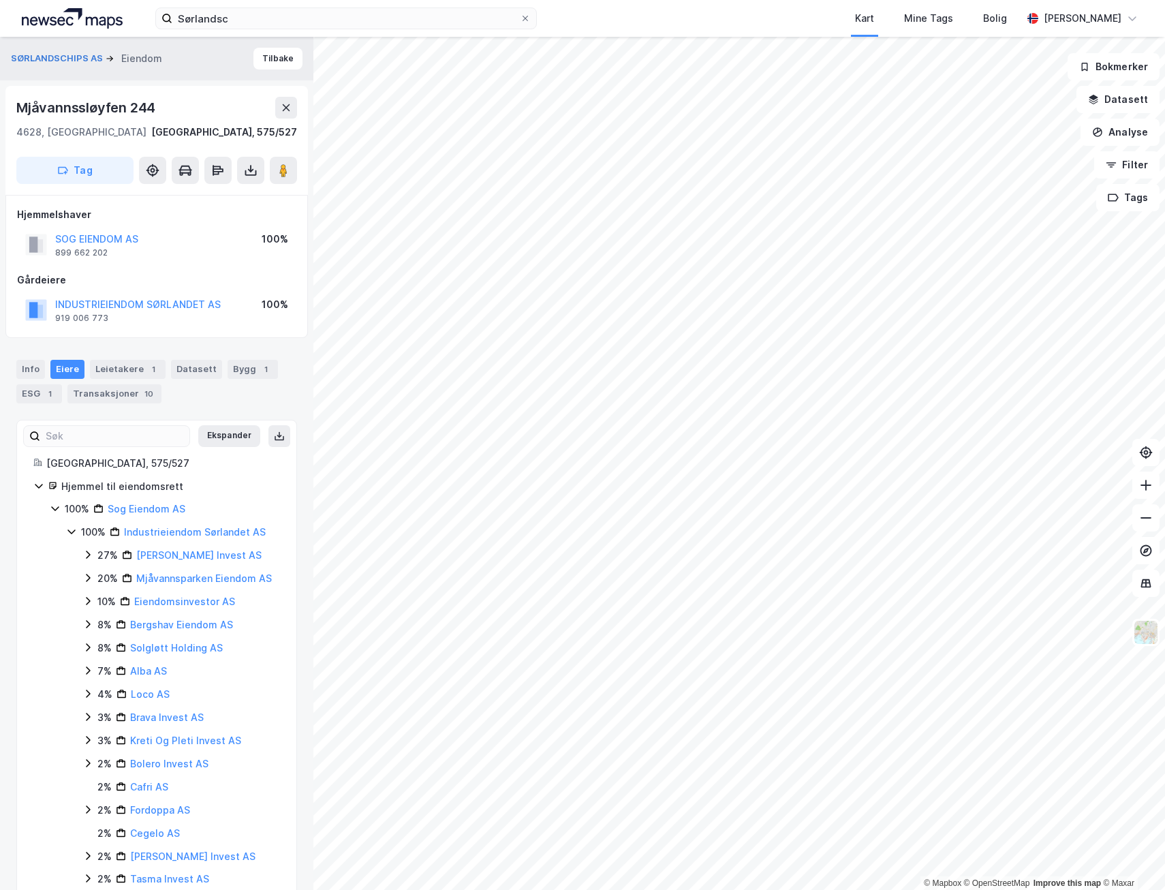
click at [90, 624] on icon at bounding box center [88, 624] width 4 height 8
click at [87, 600] on icon at bounding box center [87, 601] width 11 height 11
click at [87, 597] on icon at bounding box center [87, 601] width 11 height 11
click at [86, 577] on icon at bounding box center [87, 577] width 11 height 11
click at [89, 557] on icon at bounding box center [87, 554] width 11 height 11
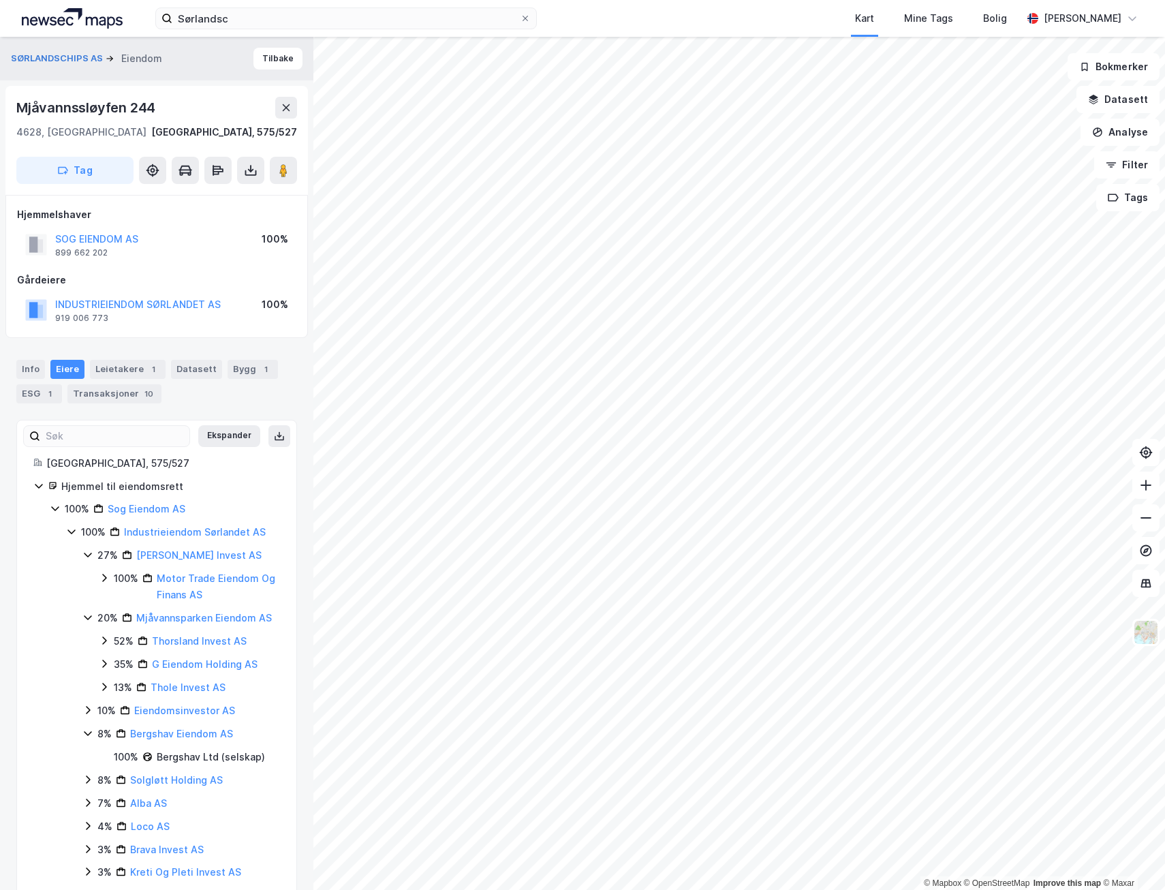
click at [87, 556] on icon at bounding box center [87, 555] width 7 height 5
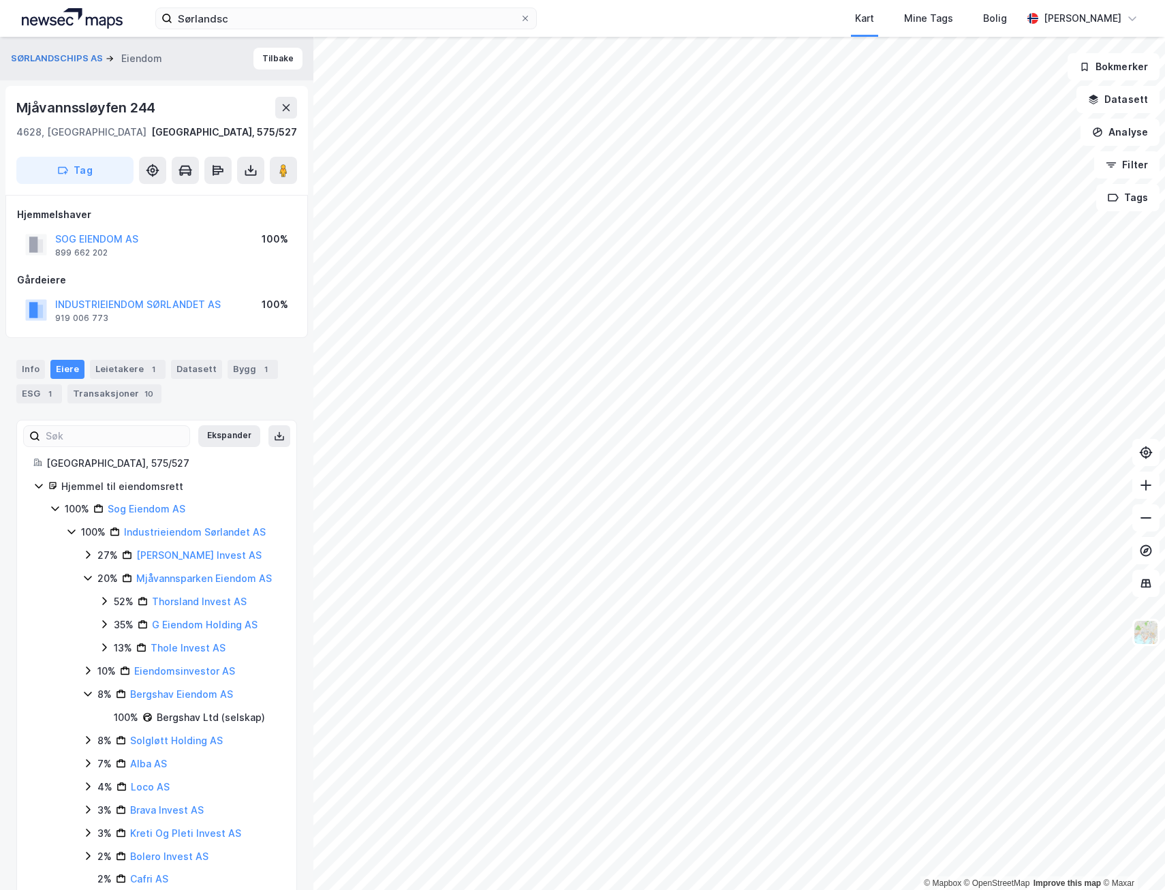
click at [85, 578] on icon at bounding box center [87, 579] width 7 height 5
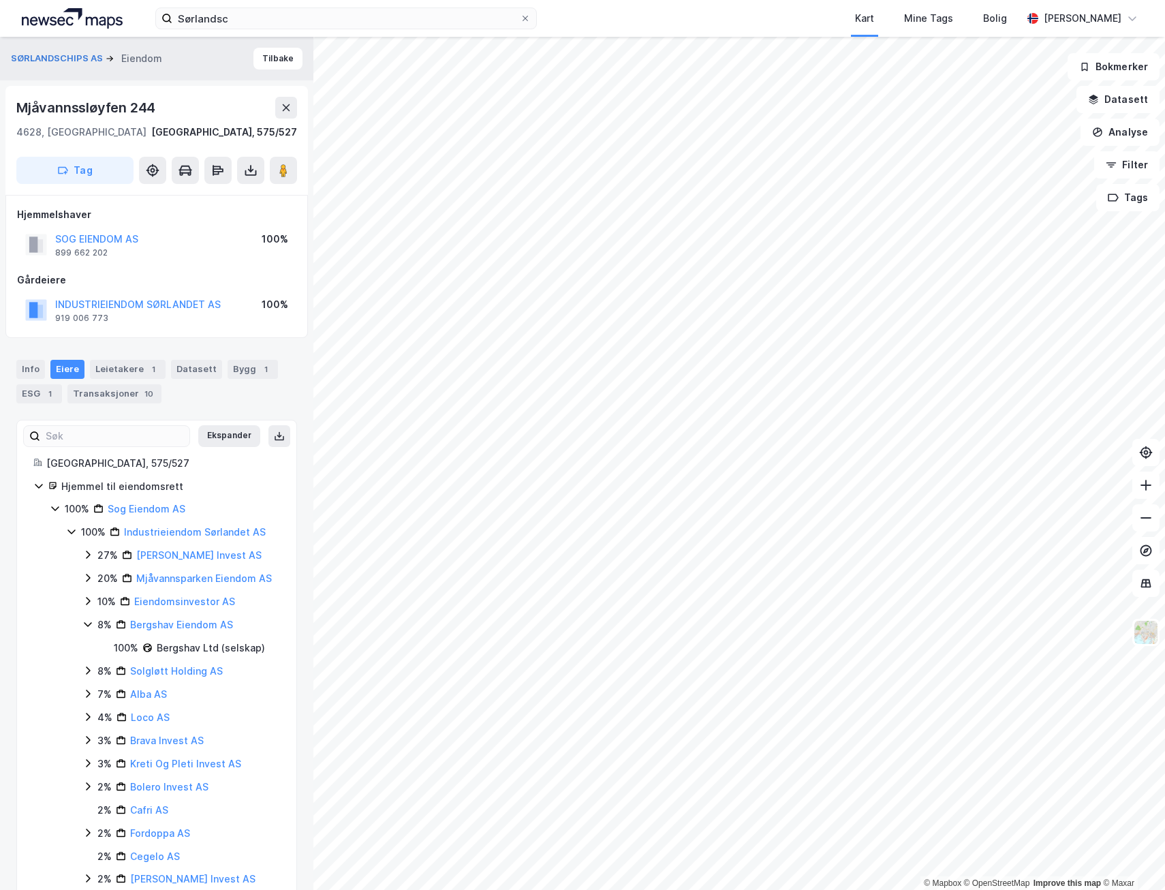
click at [89, 624] on icon at bounding box center [87, 624] width 11 height 11
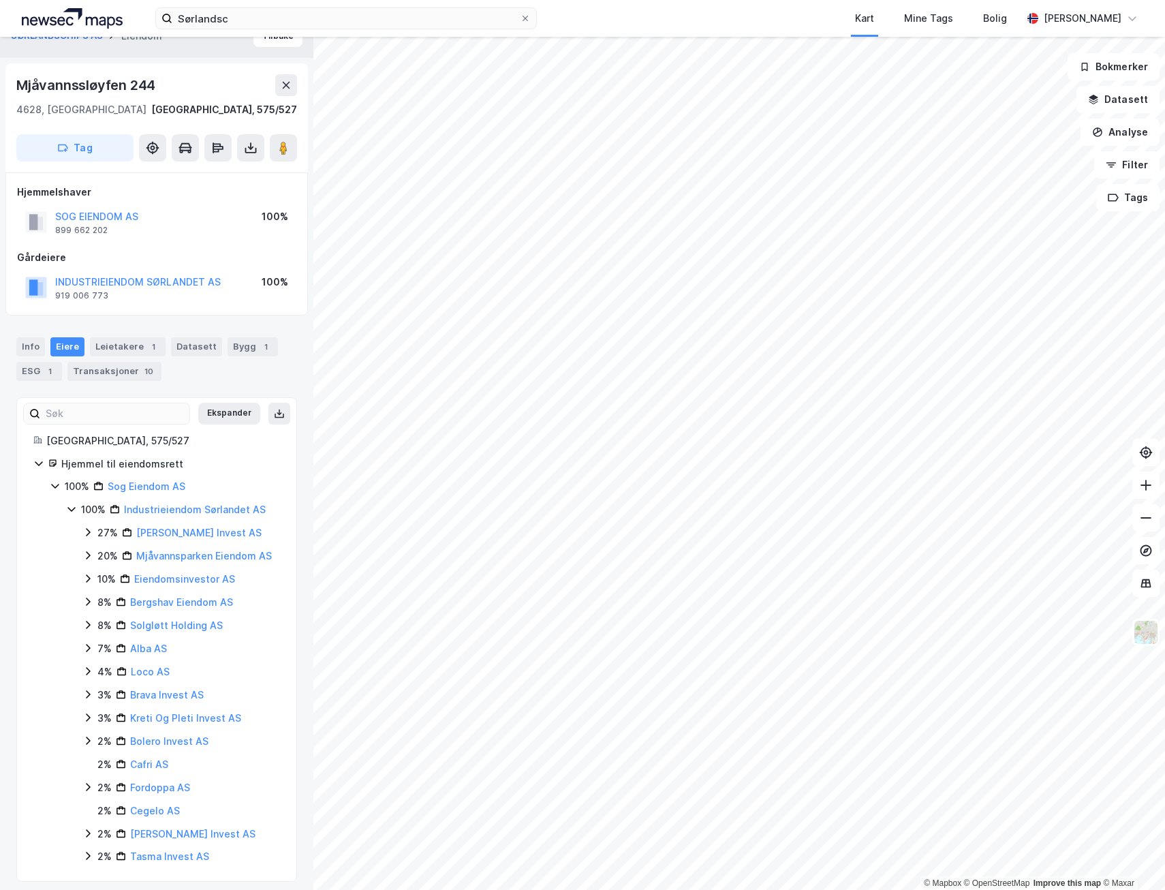
scroll to position [31, 0]
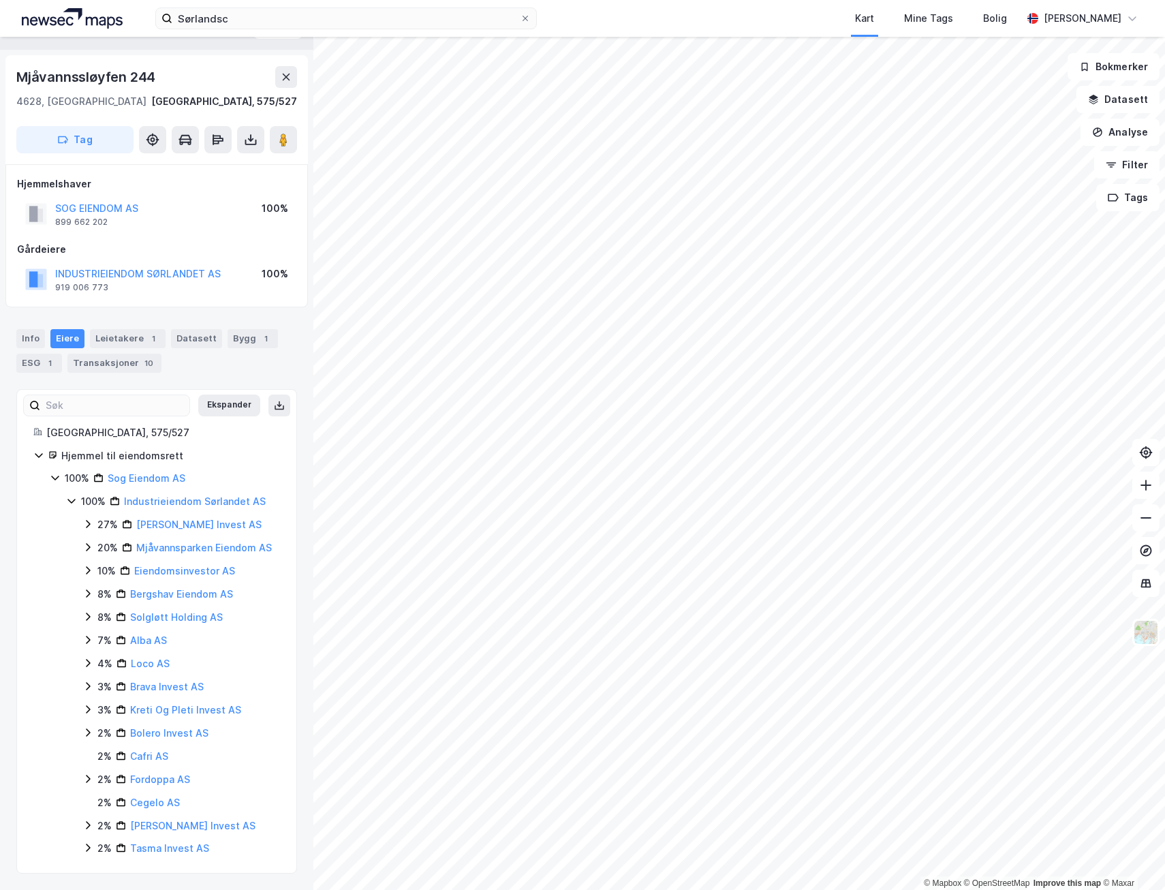
click at [88, 547] on icon at bounding box center [87, 547] width 11 height 11
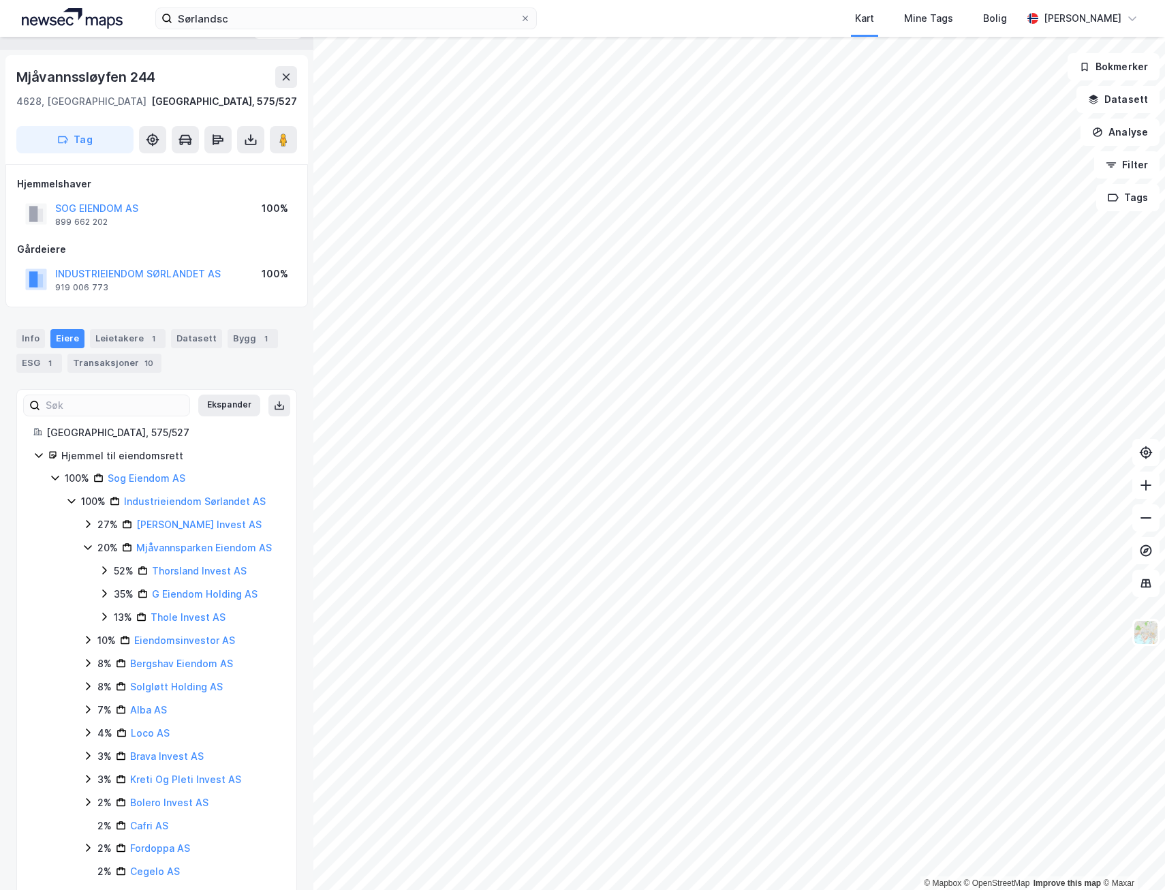
click at [106, 570] on icon at bounding box center [104, 570] width 4 height 8
click at [102, 570] on icon at bounding box center [103, 570] width 7 height 5
click at [104, 592] on icon at bounding box center [104, 594] width 4 height 8
click at [104, 592] on icon at bounding box center [104, 593] width 11 height 11
click at [104, 617] on icon at bounding box center [104, 616] width 11 height 11
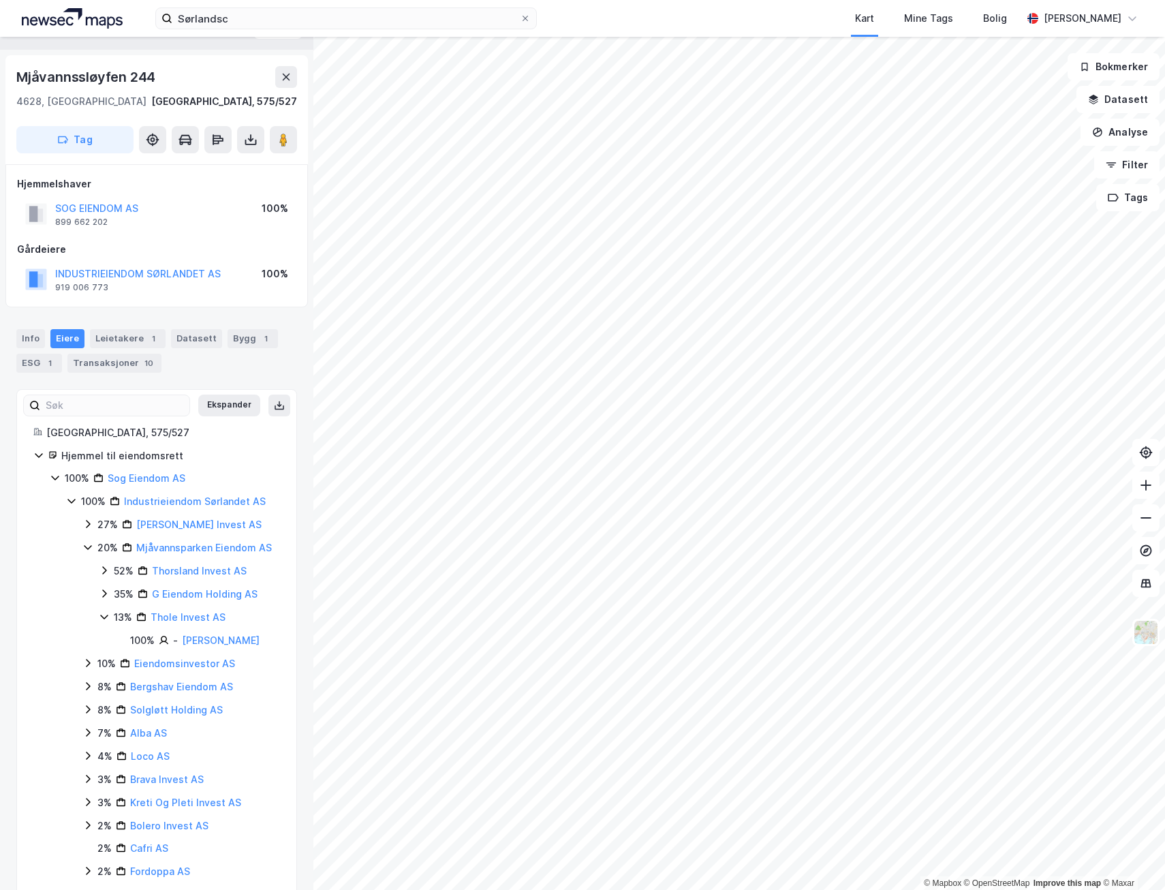
click at [104, 617] on icon at bounding box center [104, 616] width 11 height 11
click at [104, 590] on icon at bounding box center [104, 593] width 11 height 11
click at [104, 594] on icon at bounding box center [104, 593] width 11 height 11
click at [106, 592] on icon at bounding box center [104, 593] width 11 height 11
click at [227, 617] on link "[PERSON_NAME]" at bounding box center [221, 617] width 78 height 12
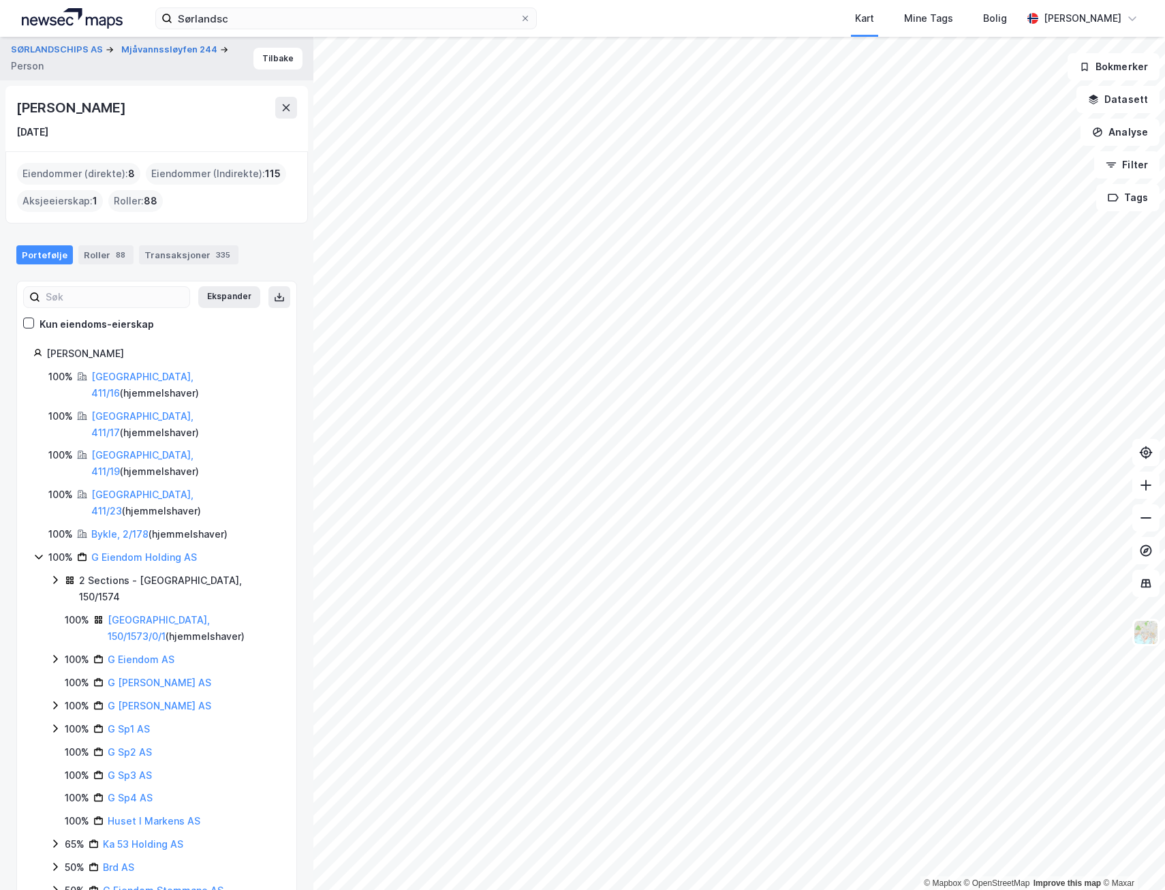
click at [40, 251] on div "Portefølje" at bounding box center [44, 254] width 57 height 19
click at [91, 106] on div "[PERSON_NAME]" at bounding box center [72, 108] width 112 height 22
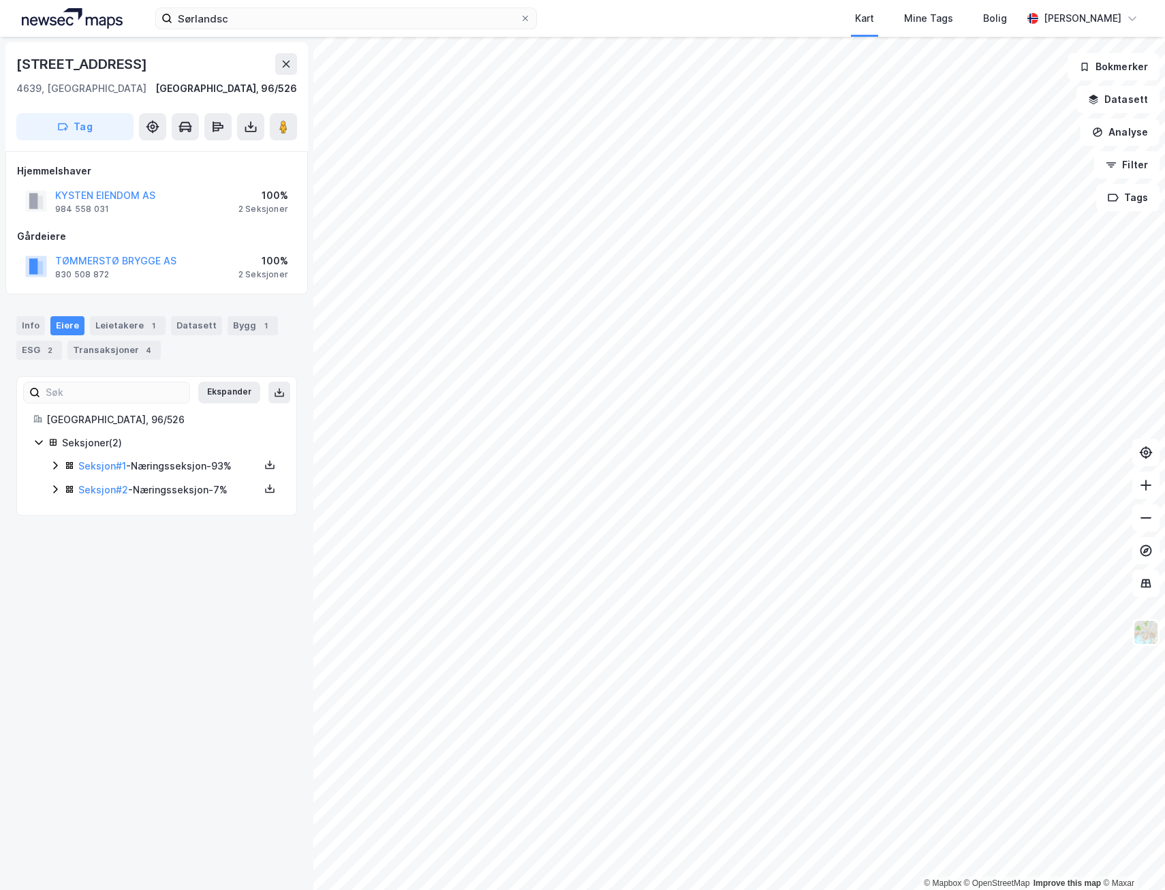
click at [52, 464] on icon at bounding box center [55, 465] width 11 height 11
click at [55, 560] on icon at bounding box center [55, 558] width 11 height 11
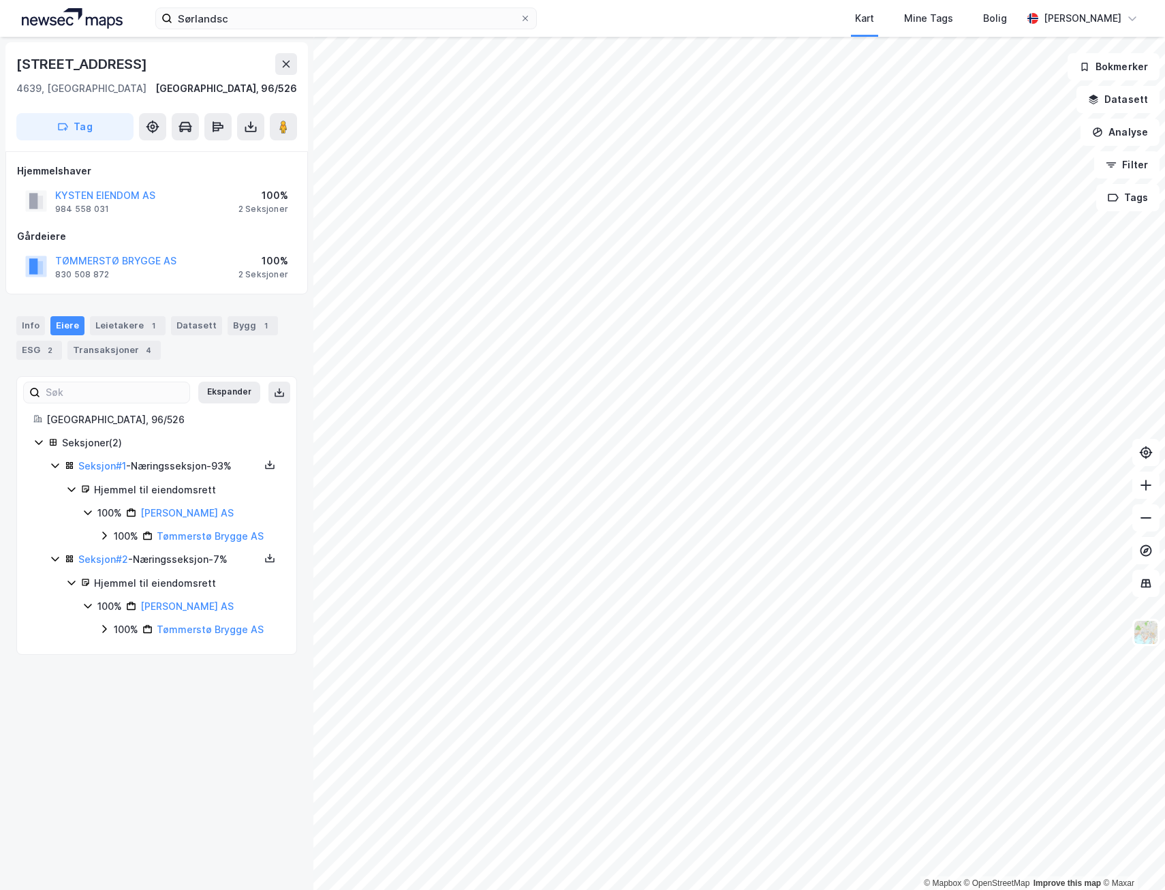
click at [99, 627] on icon at bounding box center [104, 629] width 11 height 11
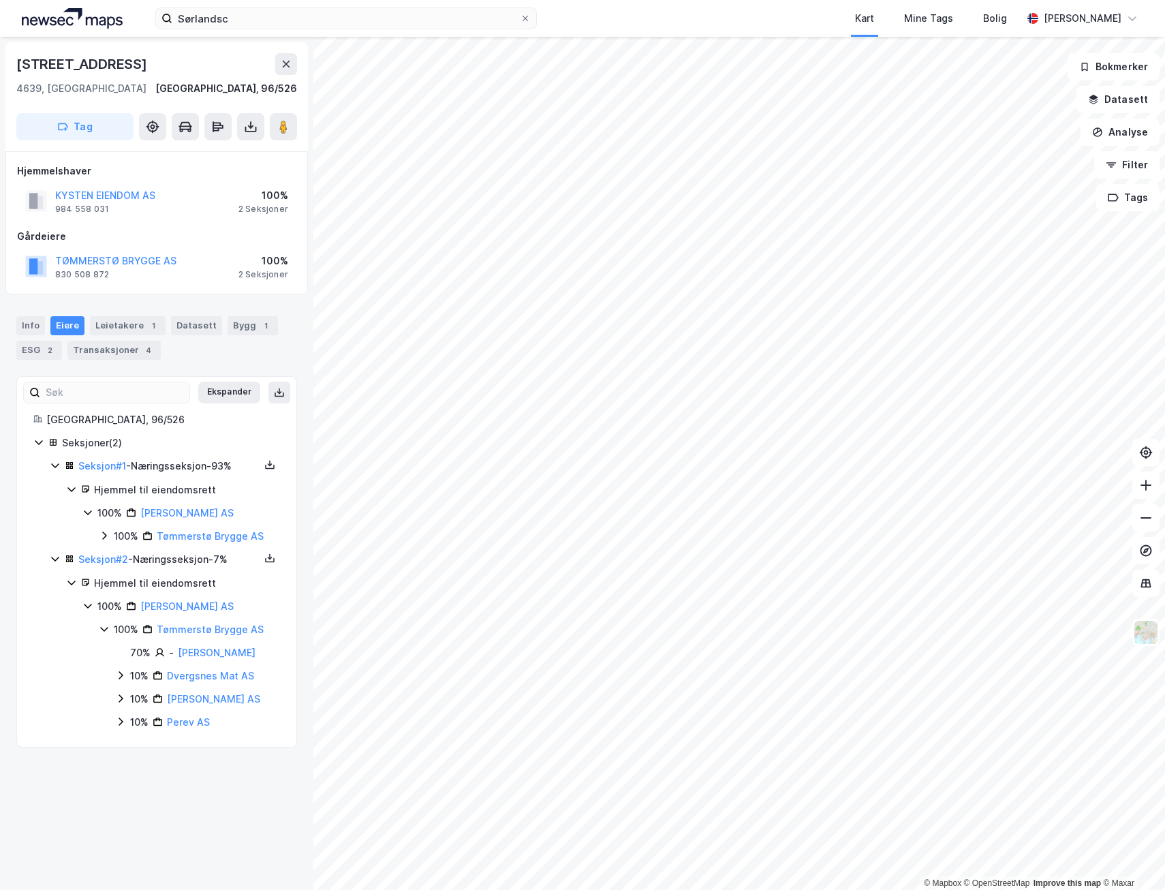
click at [122, 675] on icon at bounding box center [121, 675] width 4 height 8
click at [121, 724] on icon at bounding box center [121, 722] width 4 height 8
click at [125, 767] on icon at bounding box center [120, 768] width 11 height 11
